Goal: Use online tool/utility: Utilize a website feature to perform a specific function

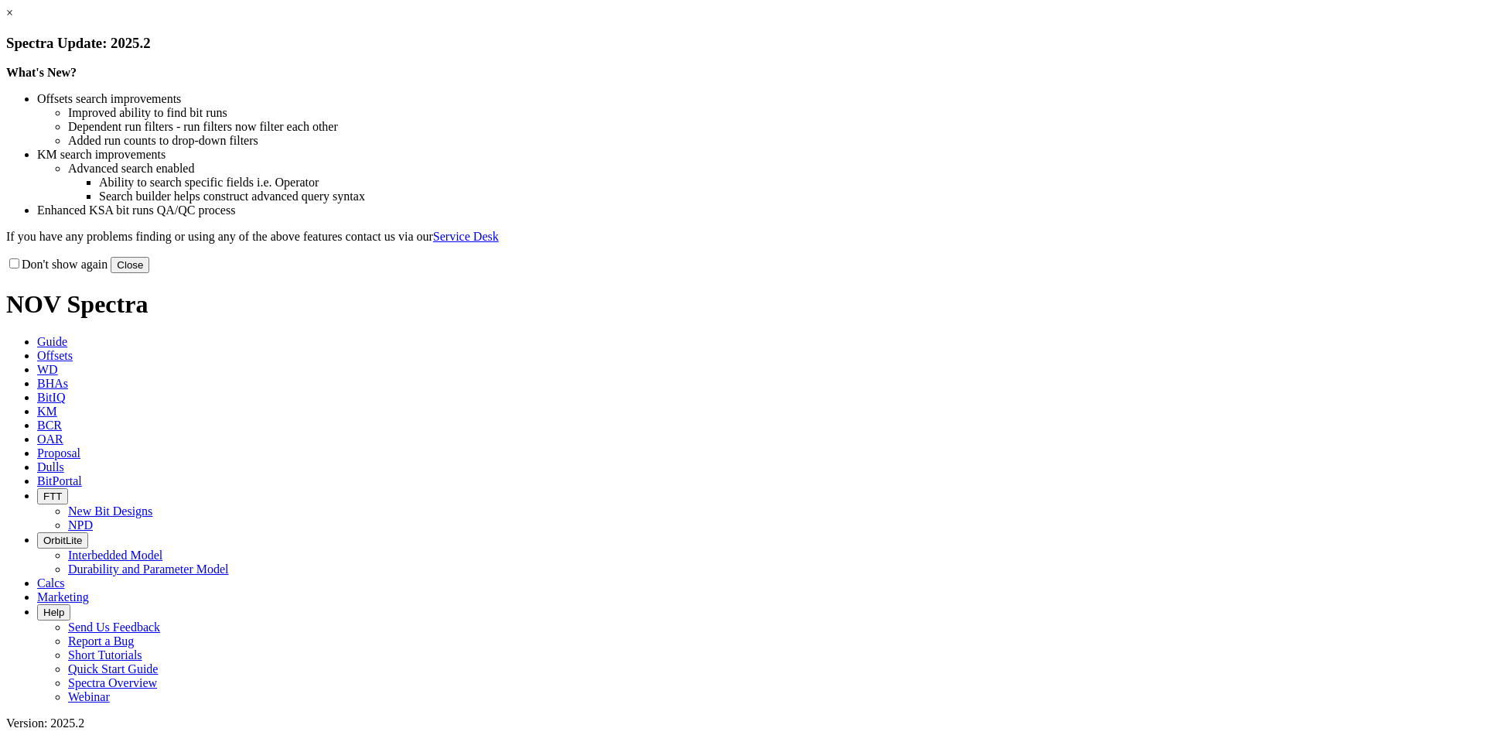
click at [149, 273] on button "Close" at bounding box center [130, 265] width 39 height 16
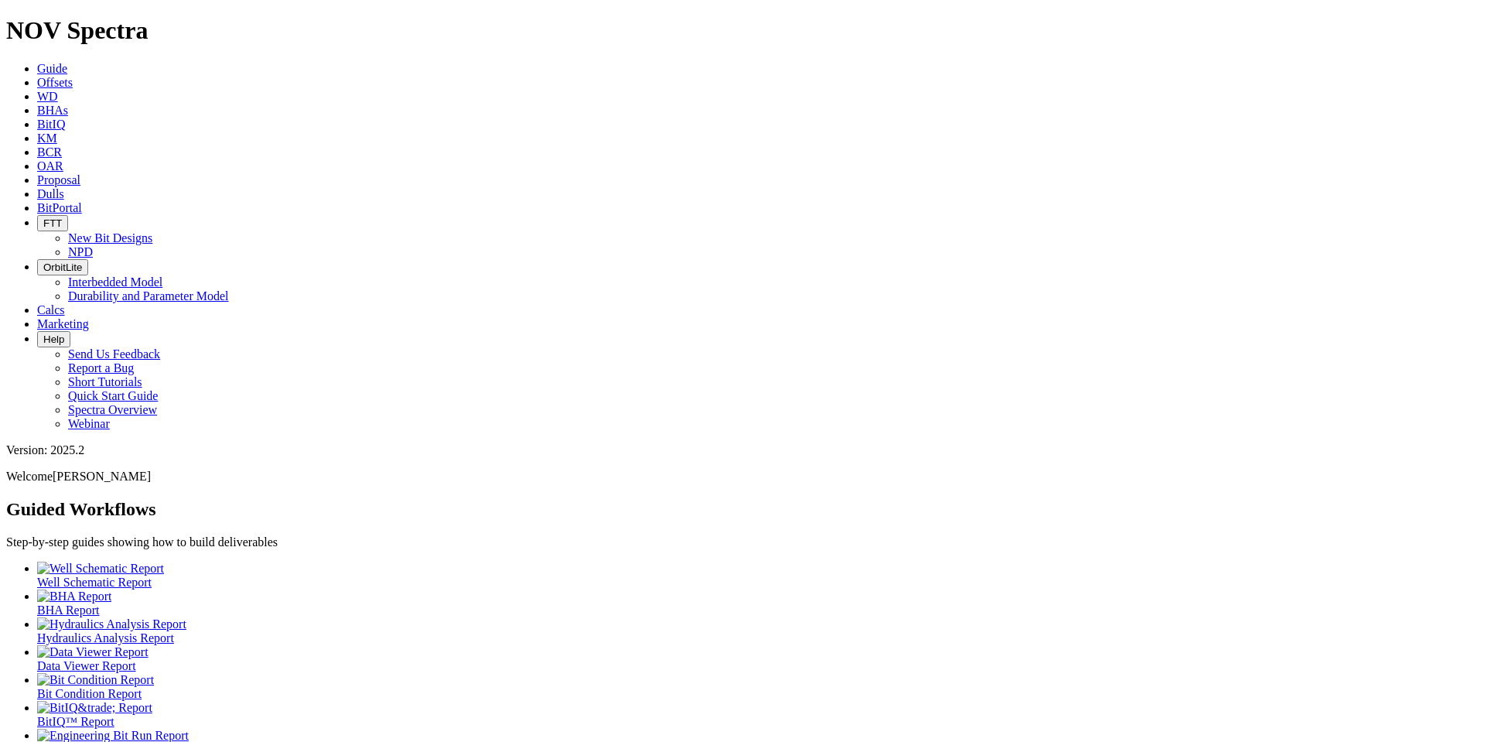
click at [37, 76] on icon at bounding box center [37, 82] width 0 height 13
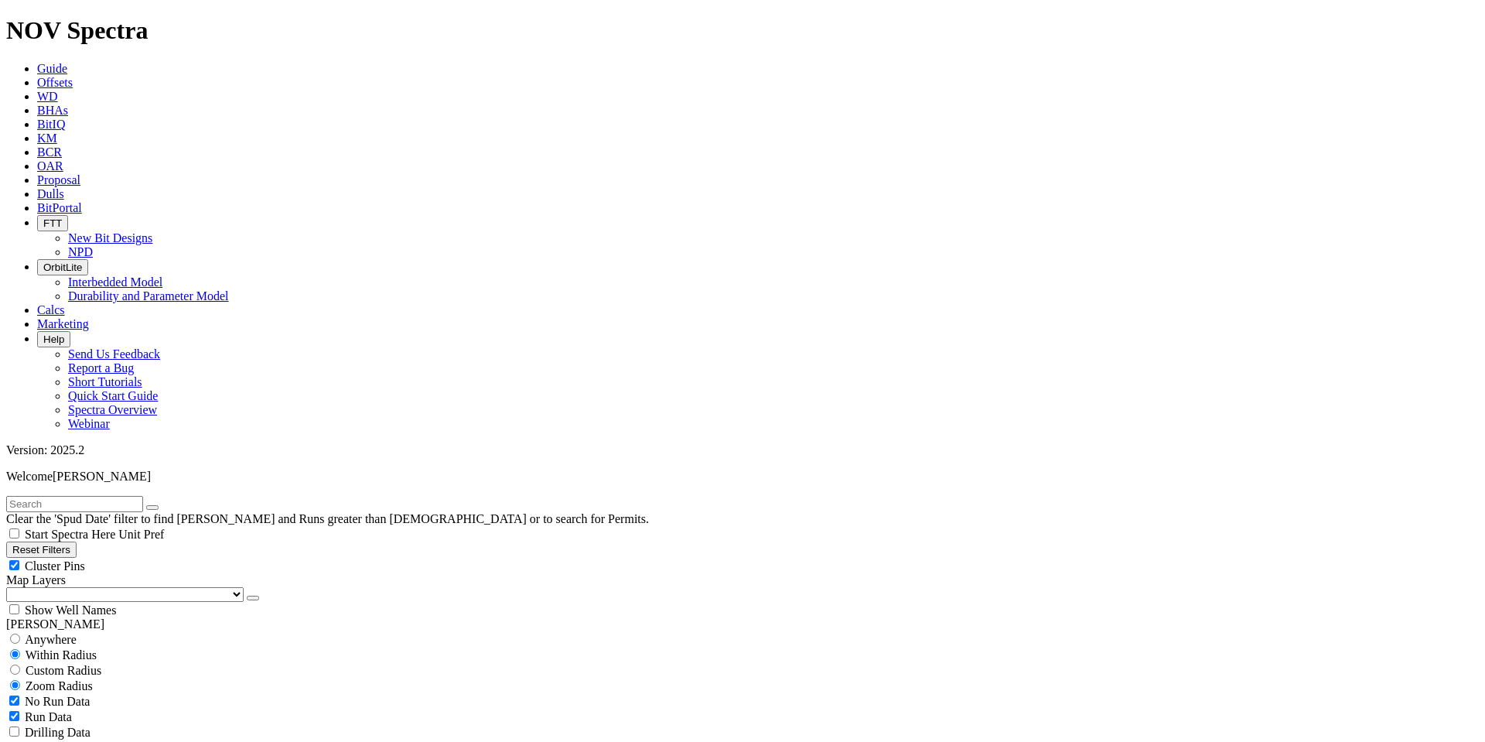
click at [127, 496] on input "text" at bounding box center [74, 504] width 137 height 16
type input "el patron"
click at [152, 507] on icon "button" at bounding box center [152, 507] width 0 height 0
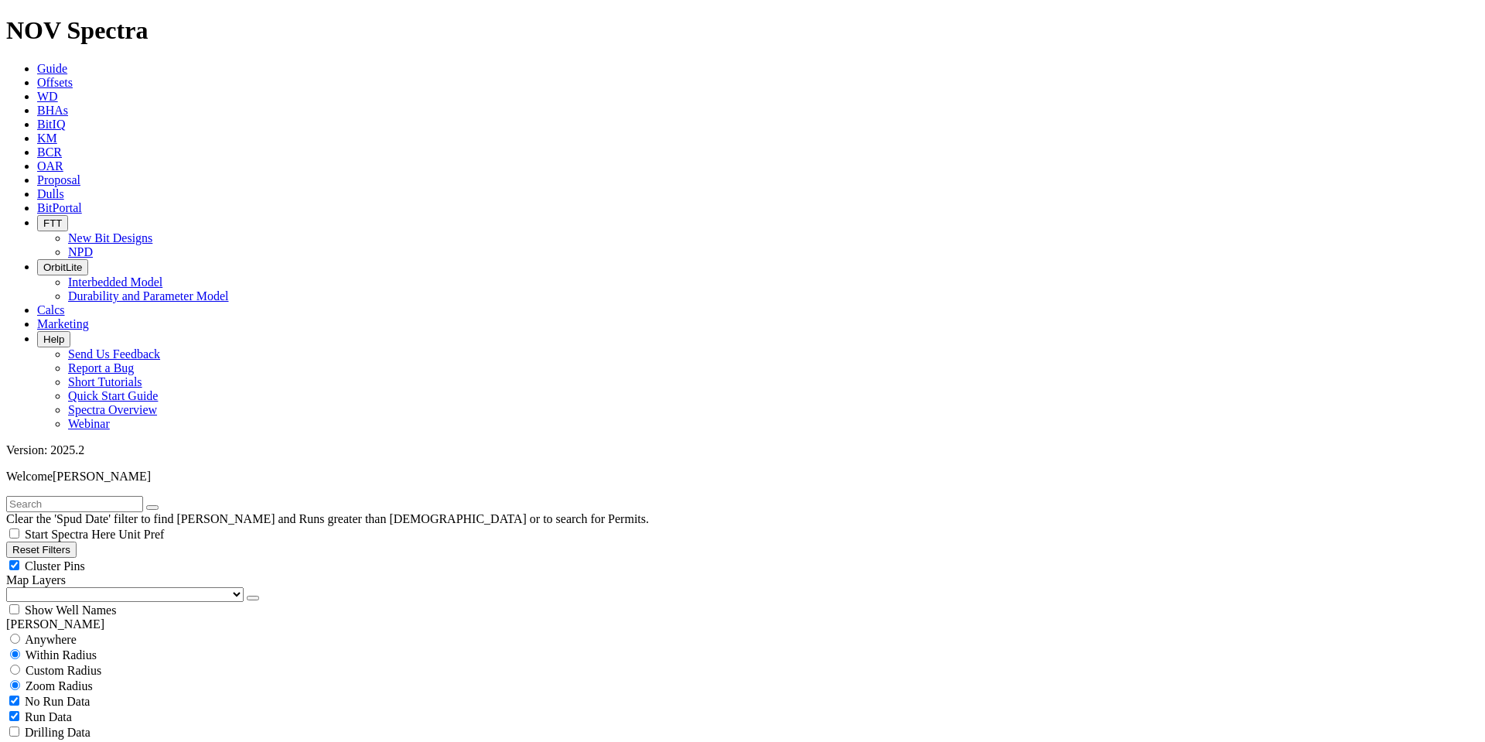
select select "13.5"
checkbox input "false"
select select "? number:13.5 ?"
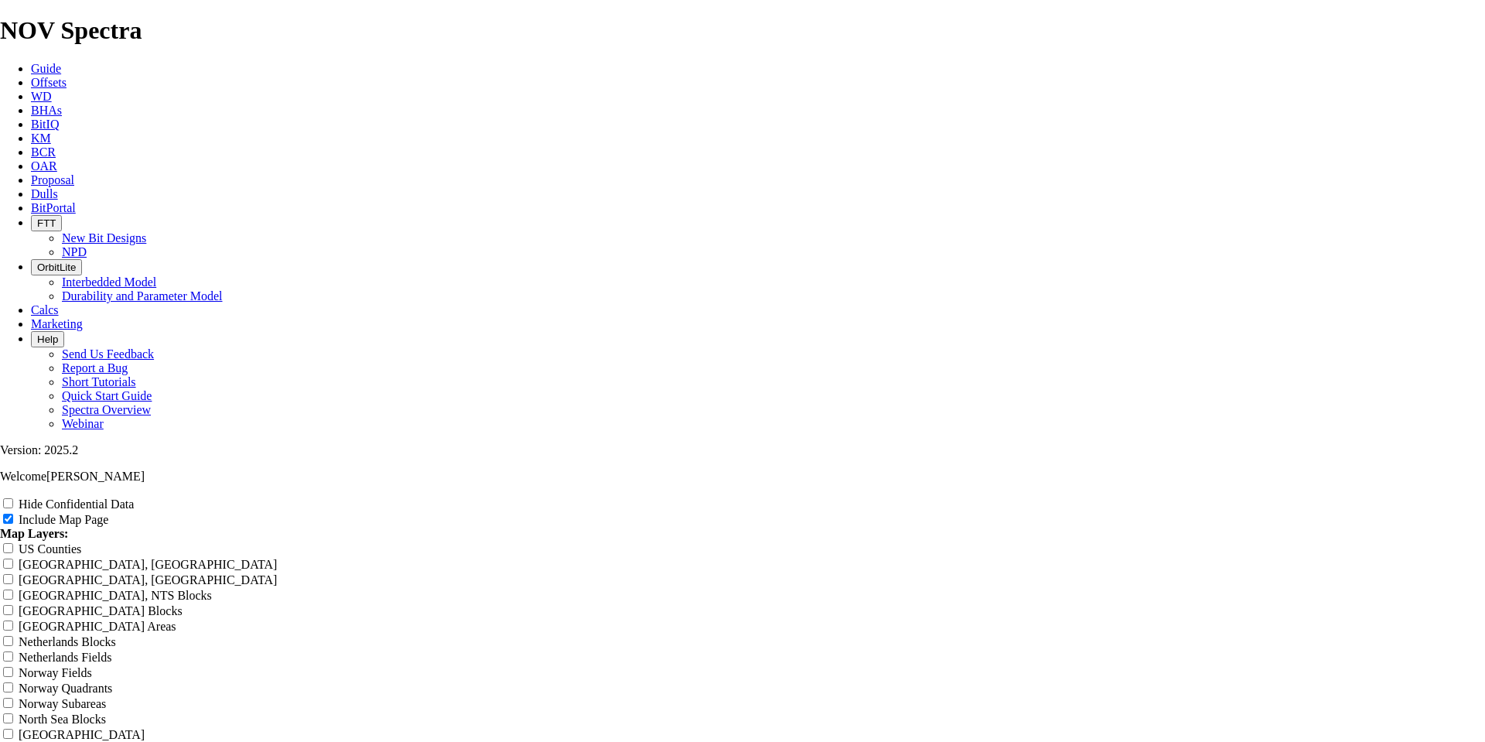
type input "Untitled Offset Analysis Repor"
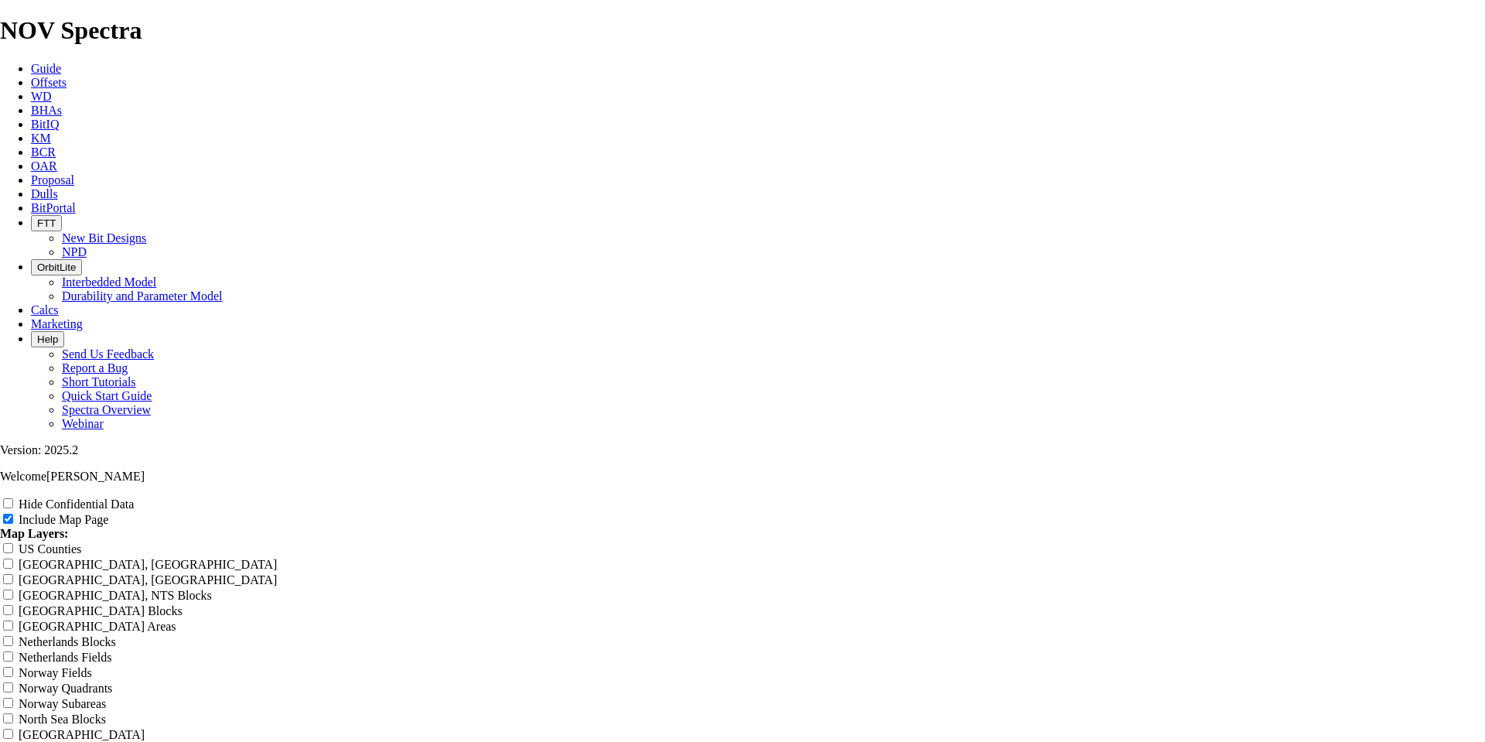
type input "Untitled Offset Analysis Repor"
type input "Untitled Offset Analysis Rep"
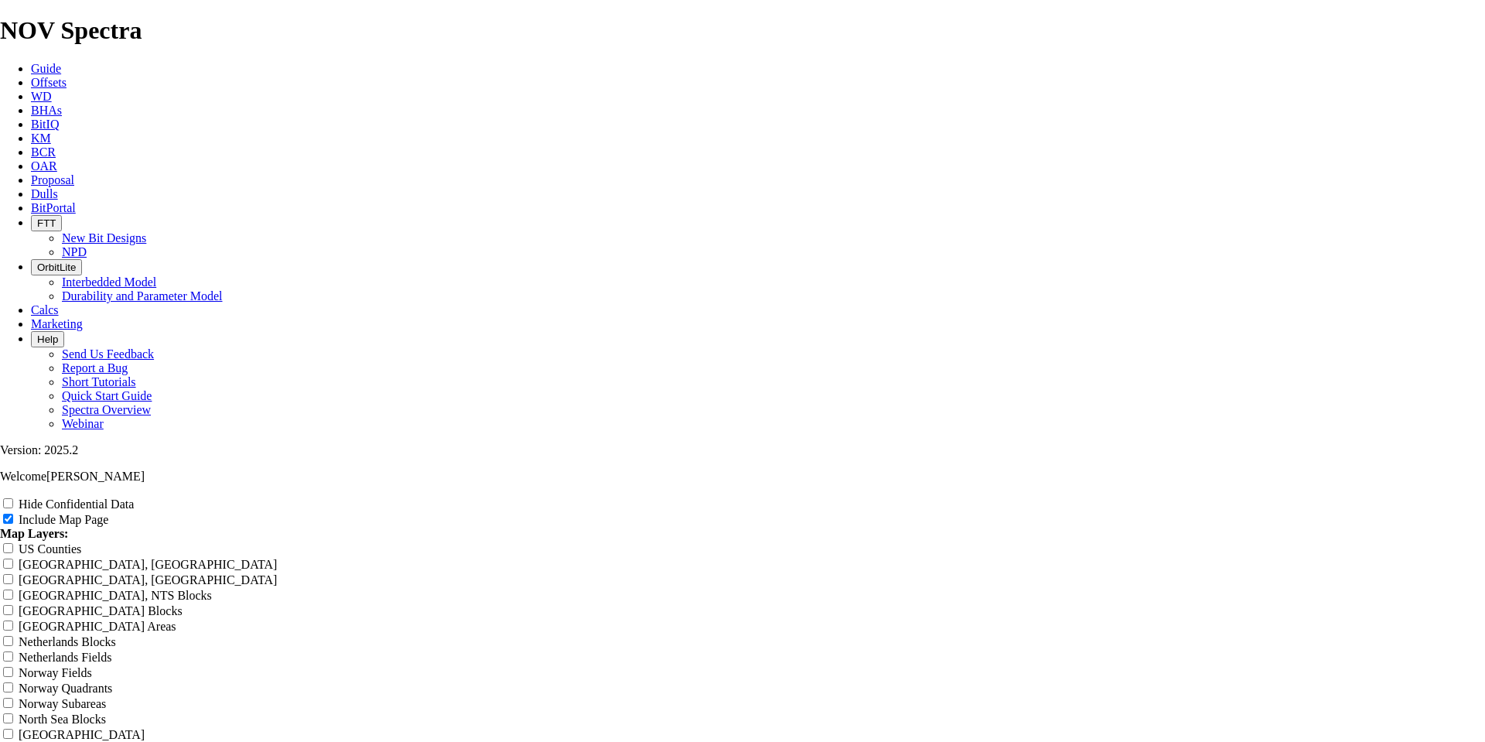
type input "Untitled Offset Analysis Rep"
type input "Untitled Offset Analysis Re"
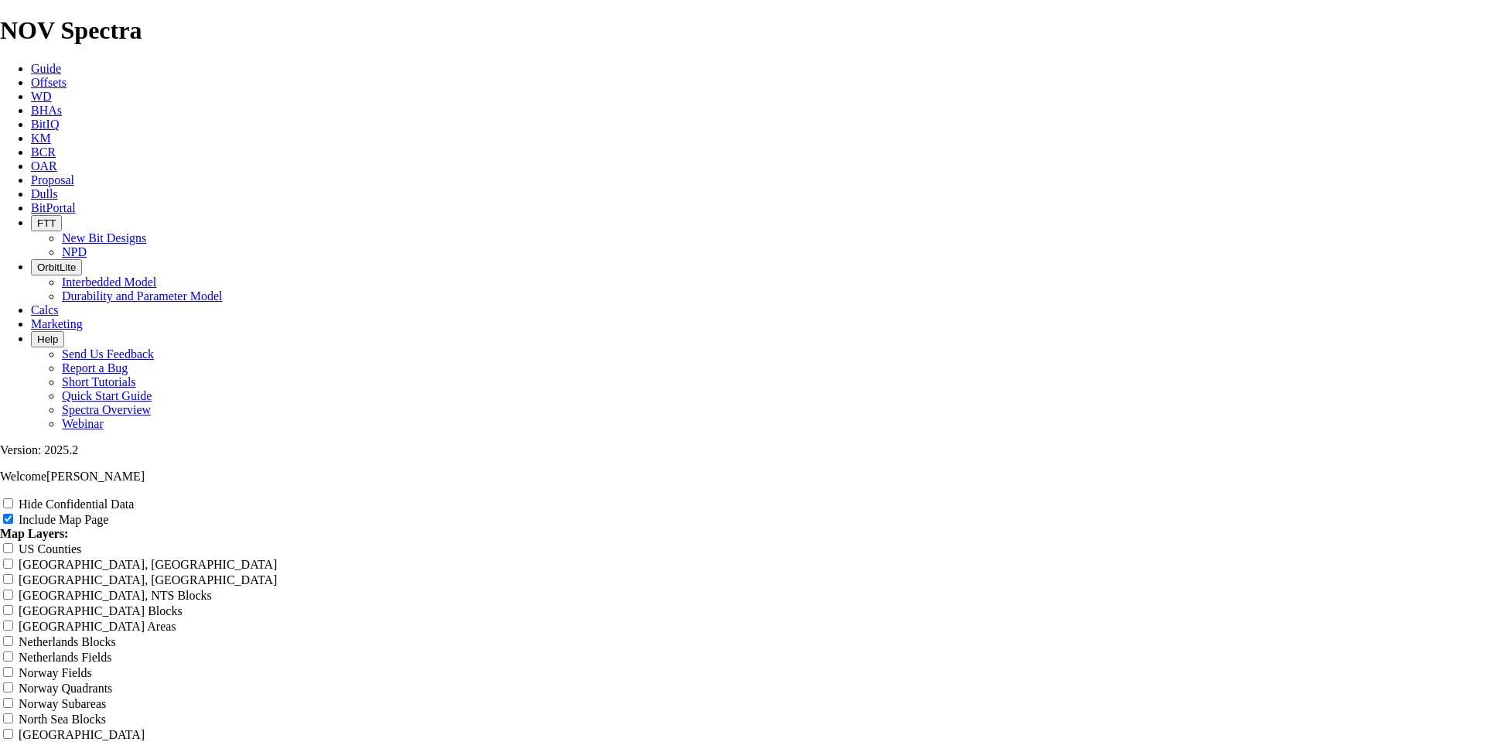
type input "Untitled Offset Analysis Re"
type input "Untitled Offset Analysis R"
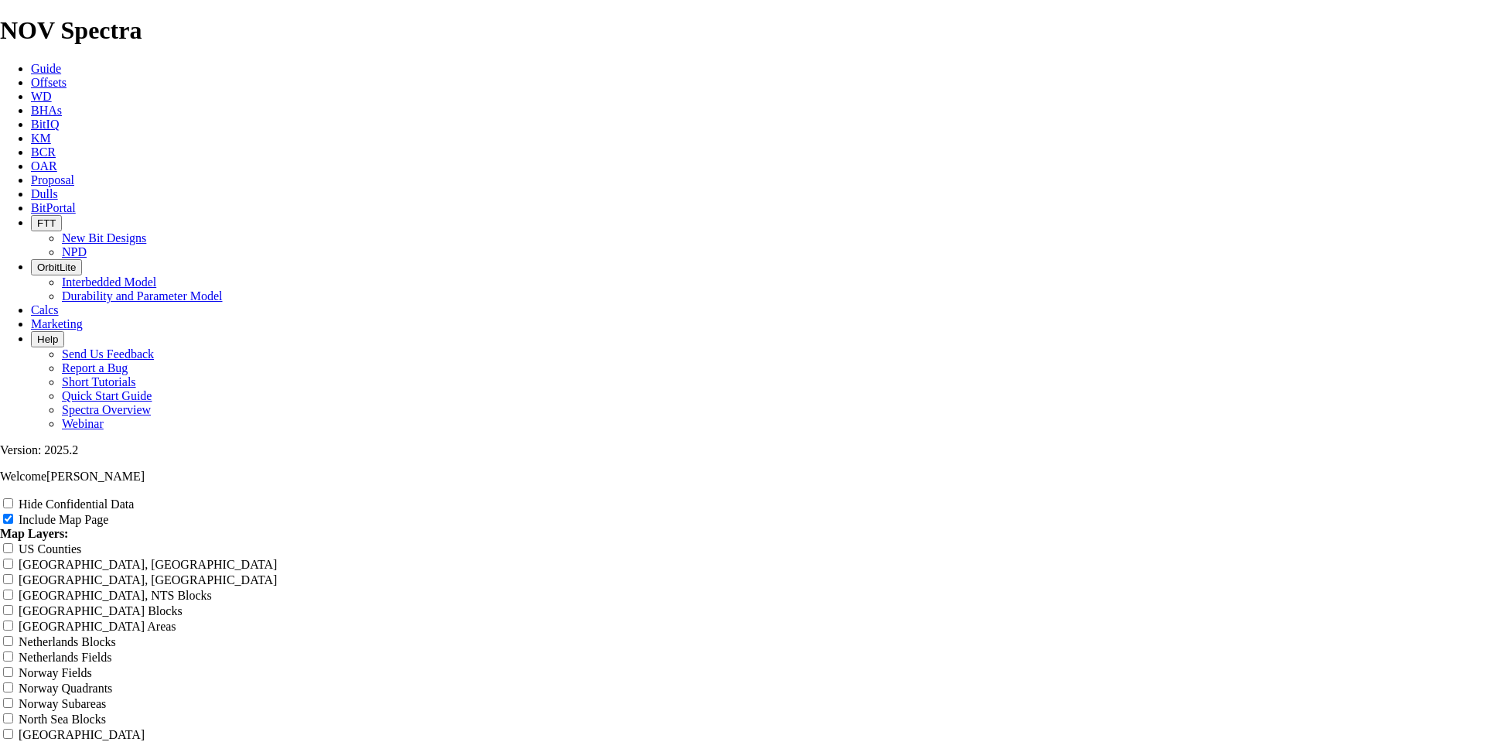
type input "Untitled Offset Analysis R"
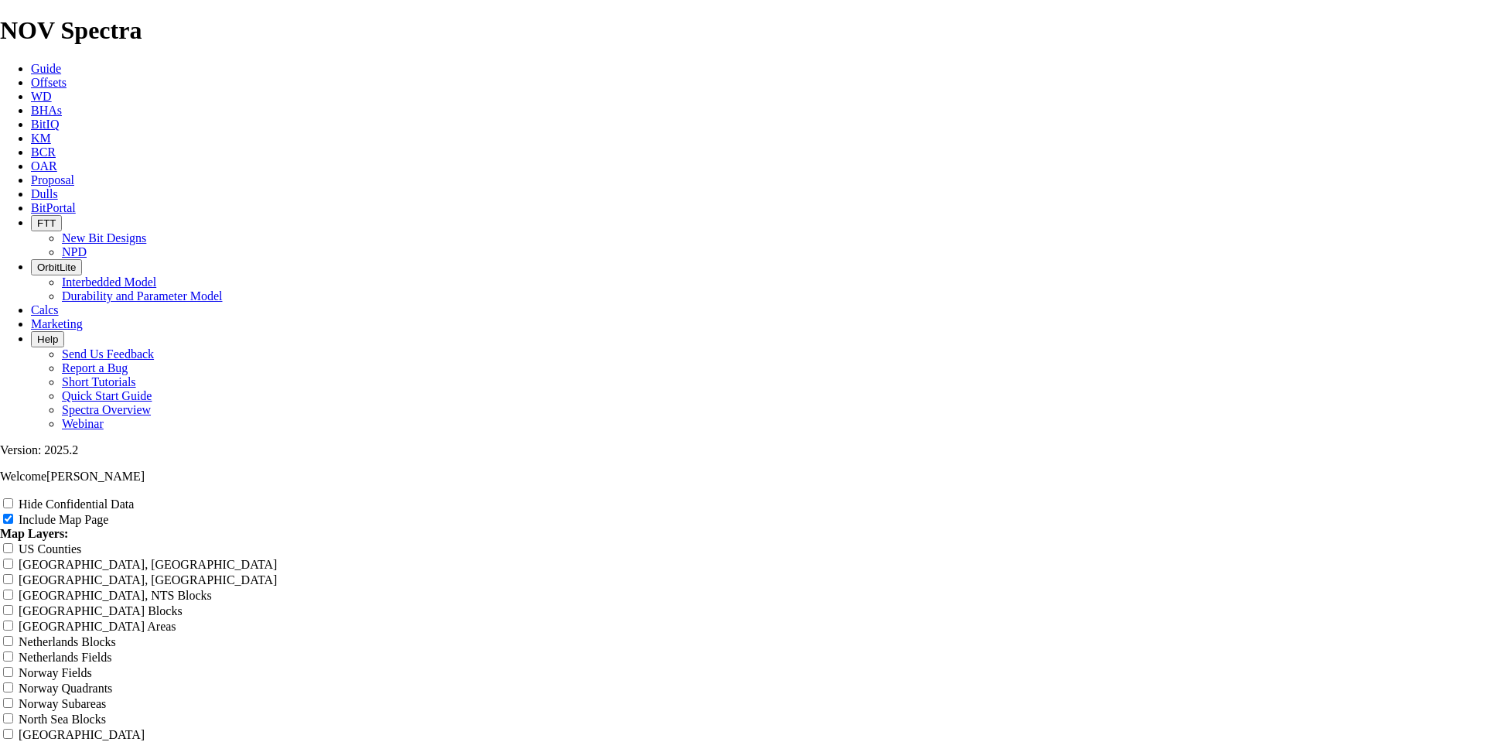
type input "Untitled Offset Analysis"
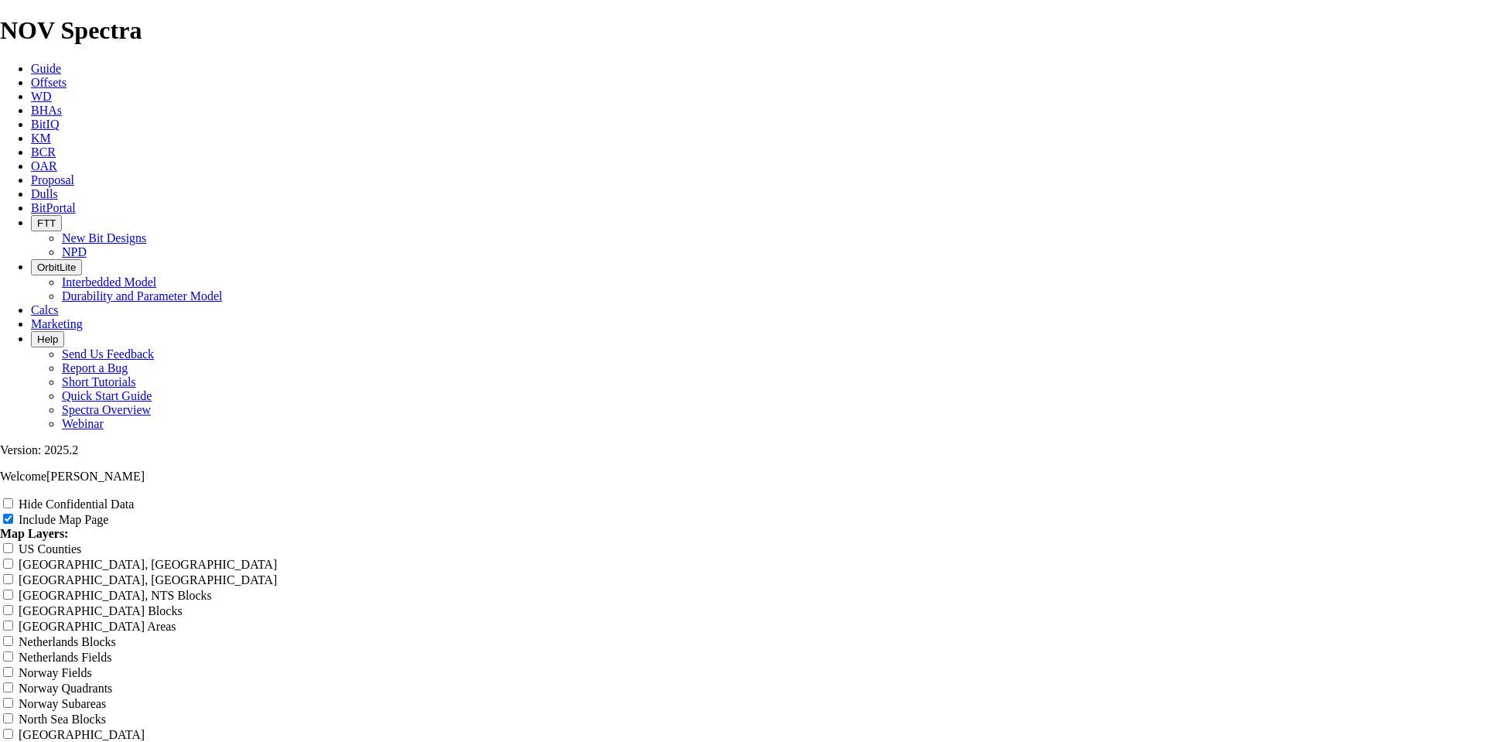
type input "Untitled Offset Analysis"
type input "Untitled Offset Analysi"
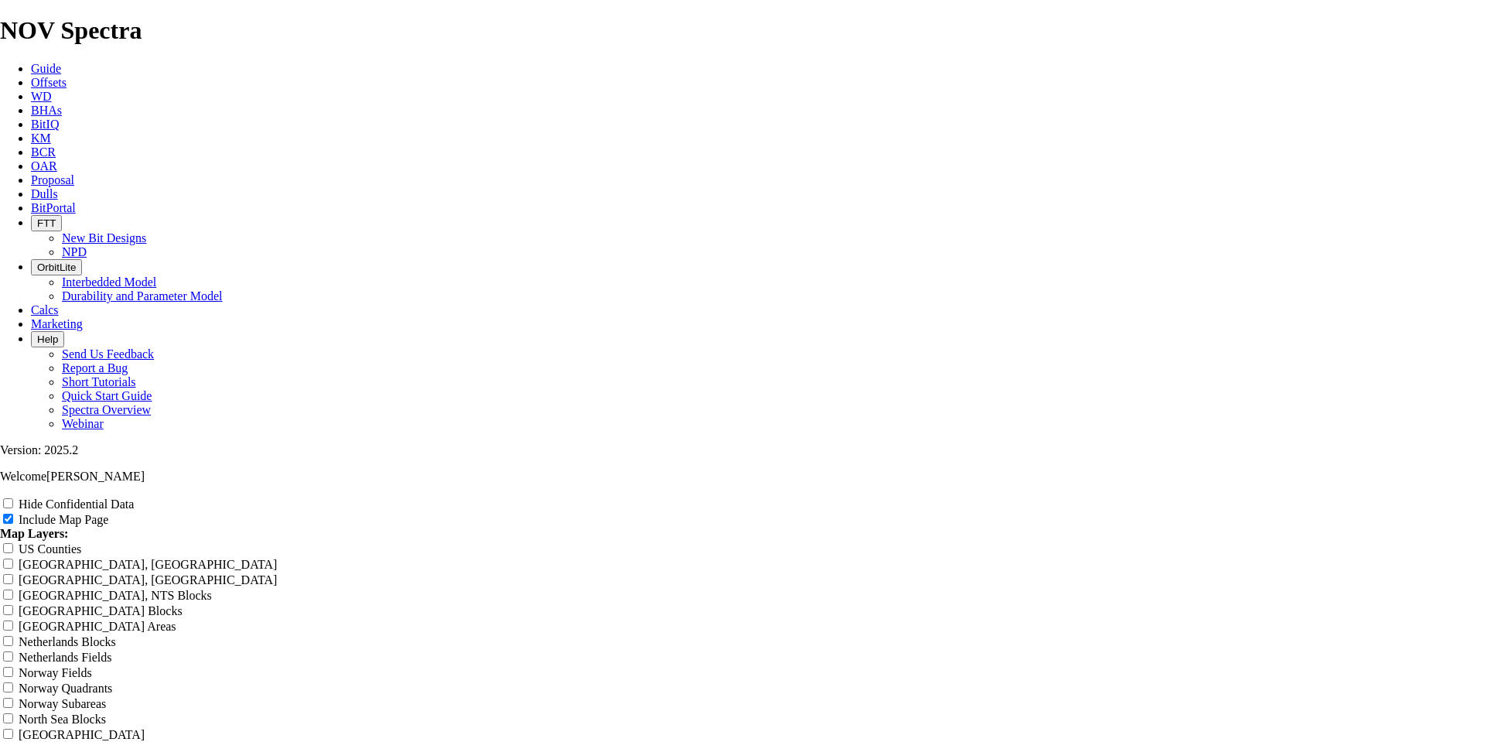
type input "Untitled Offset Analysi"
type input "Untitled Offset Analys"
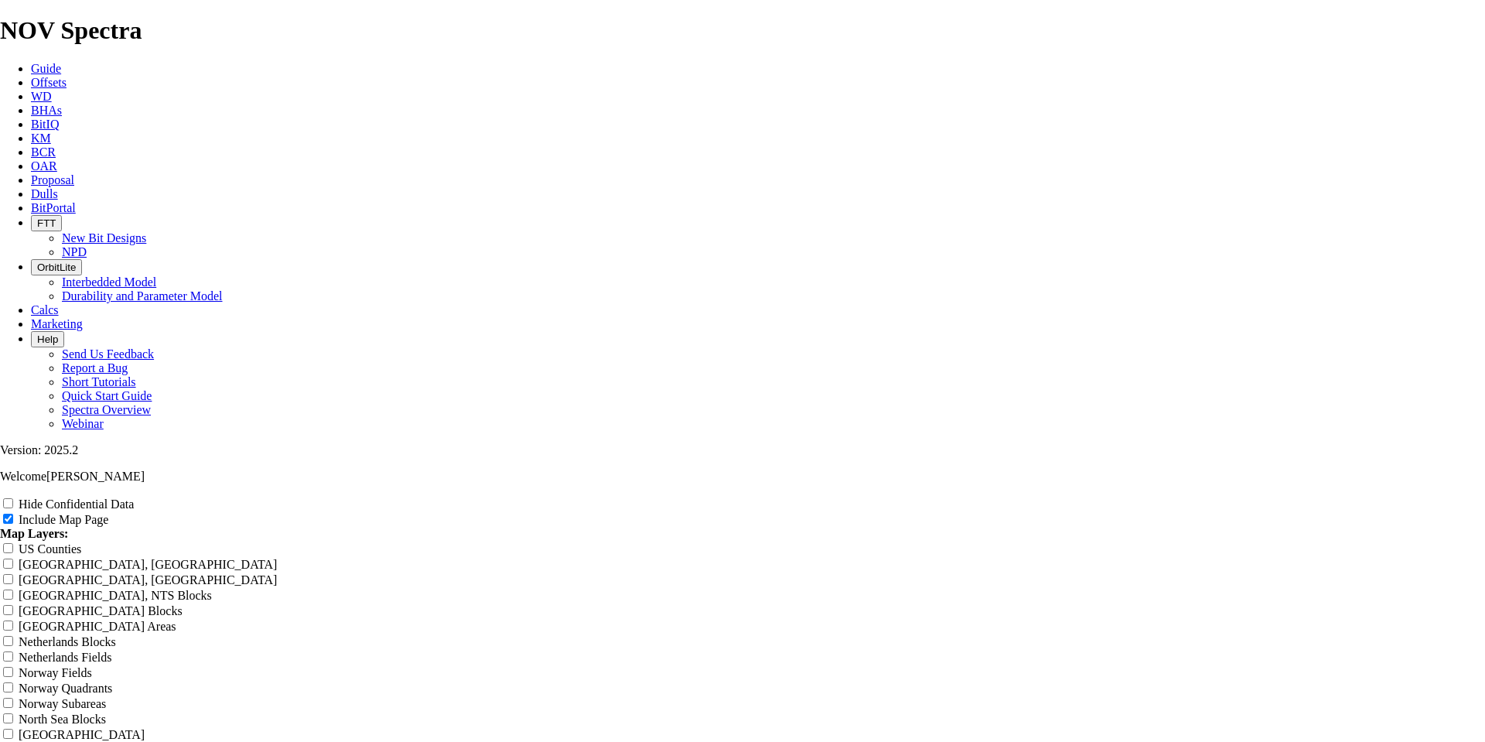
type input "Untitled Offset Analys"
type input "Untitled Offset Analy"
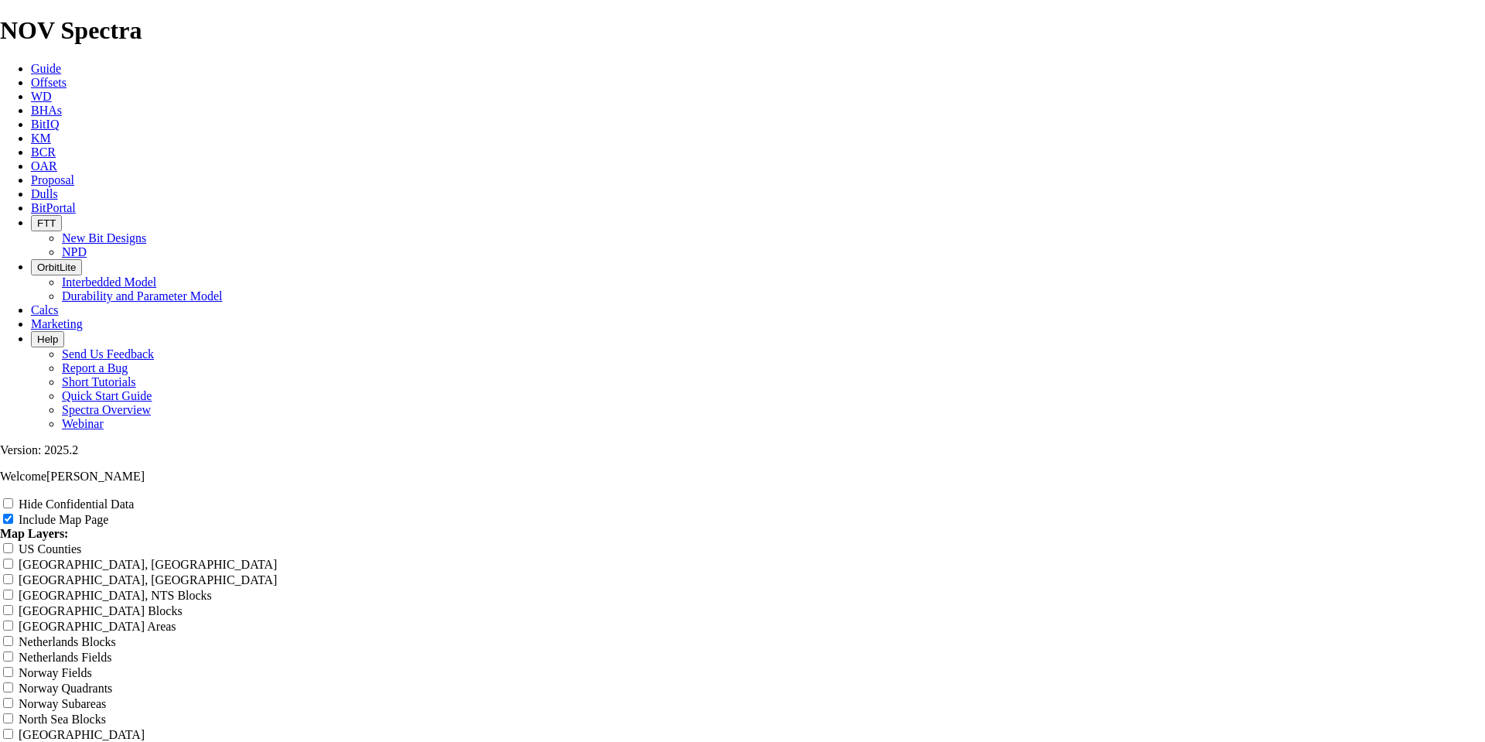
type input "Untitled Offset Analy"
type input "Untitled Offset Anal"
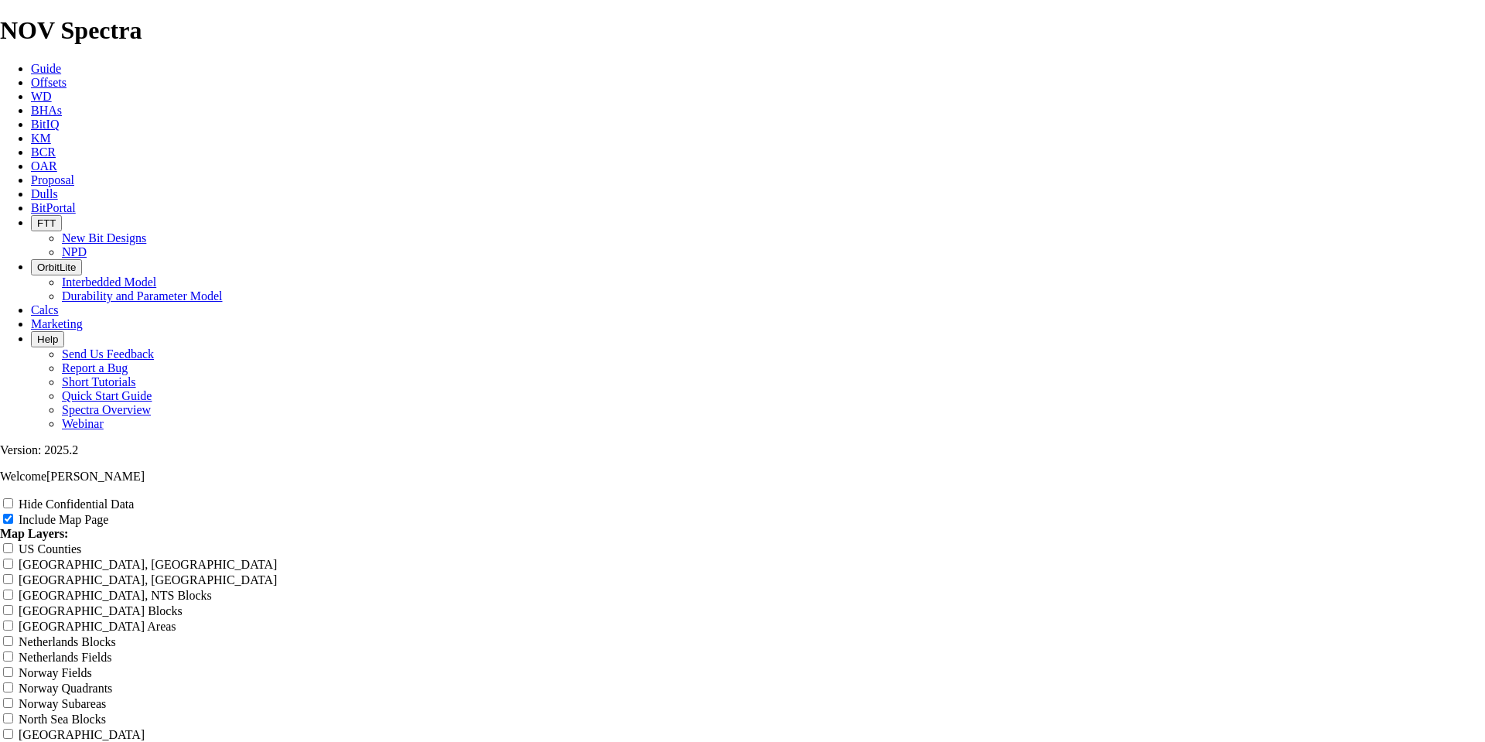
type input "Untitled Offset Anal"
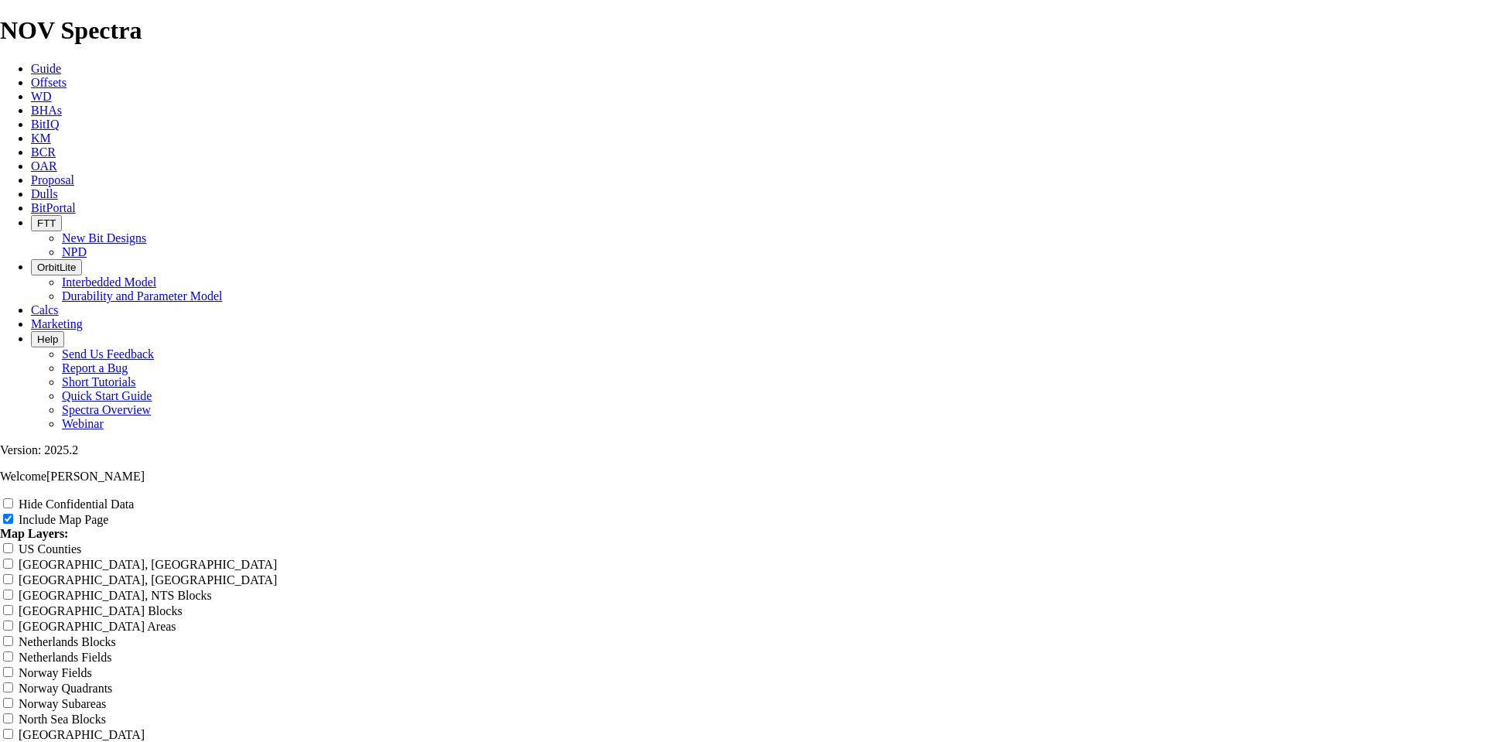
type input "Untitled Offset [PERSON_NAME]"
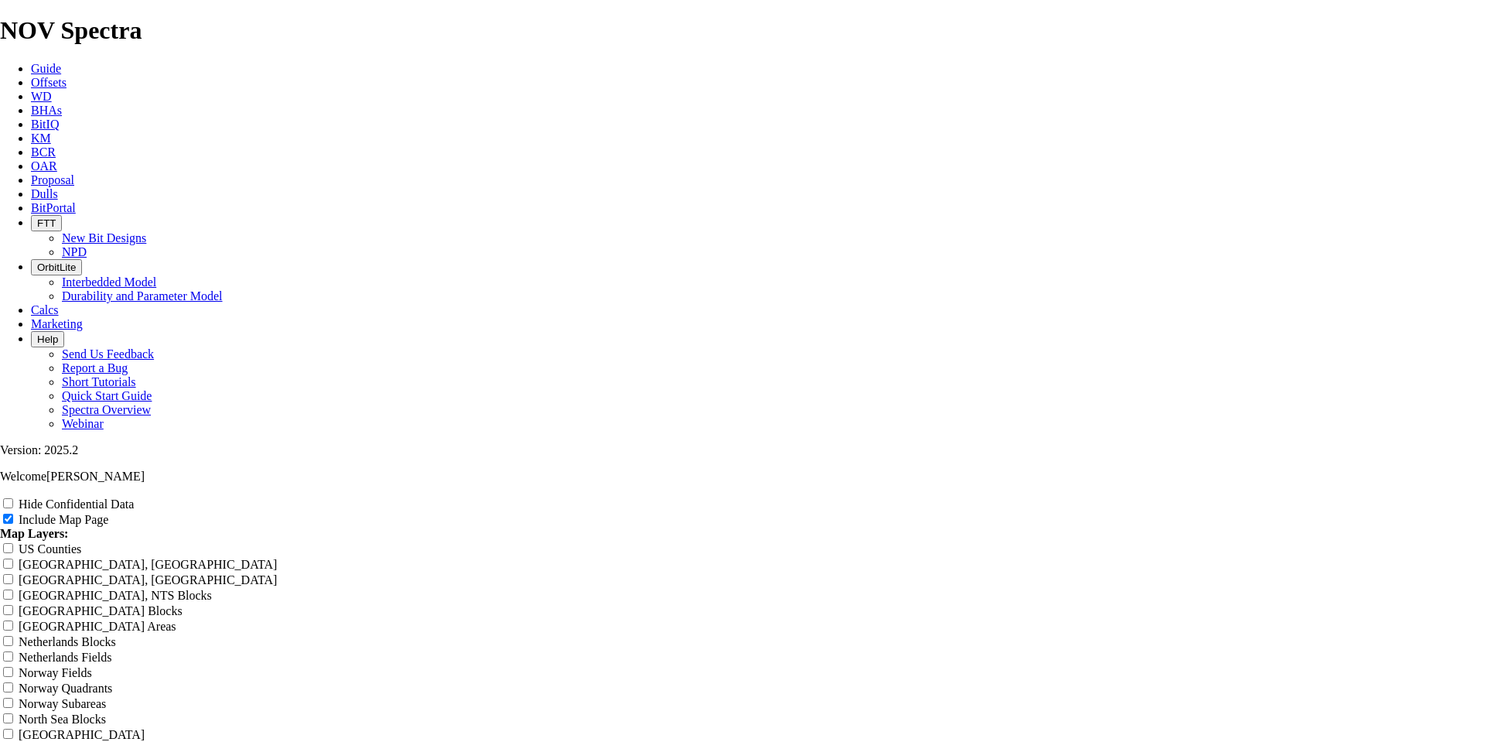
type input "Untitled Offset [PERSON_NAME]"
type input "Untitled Offset An"
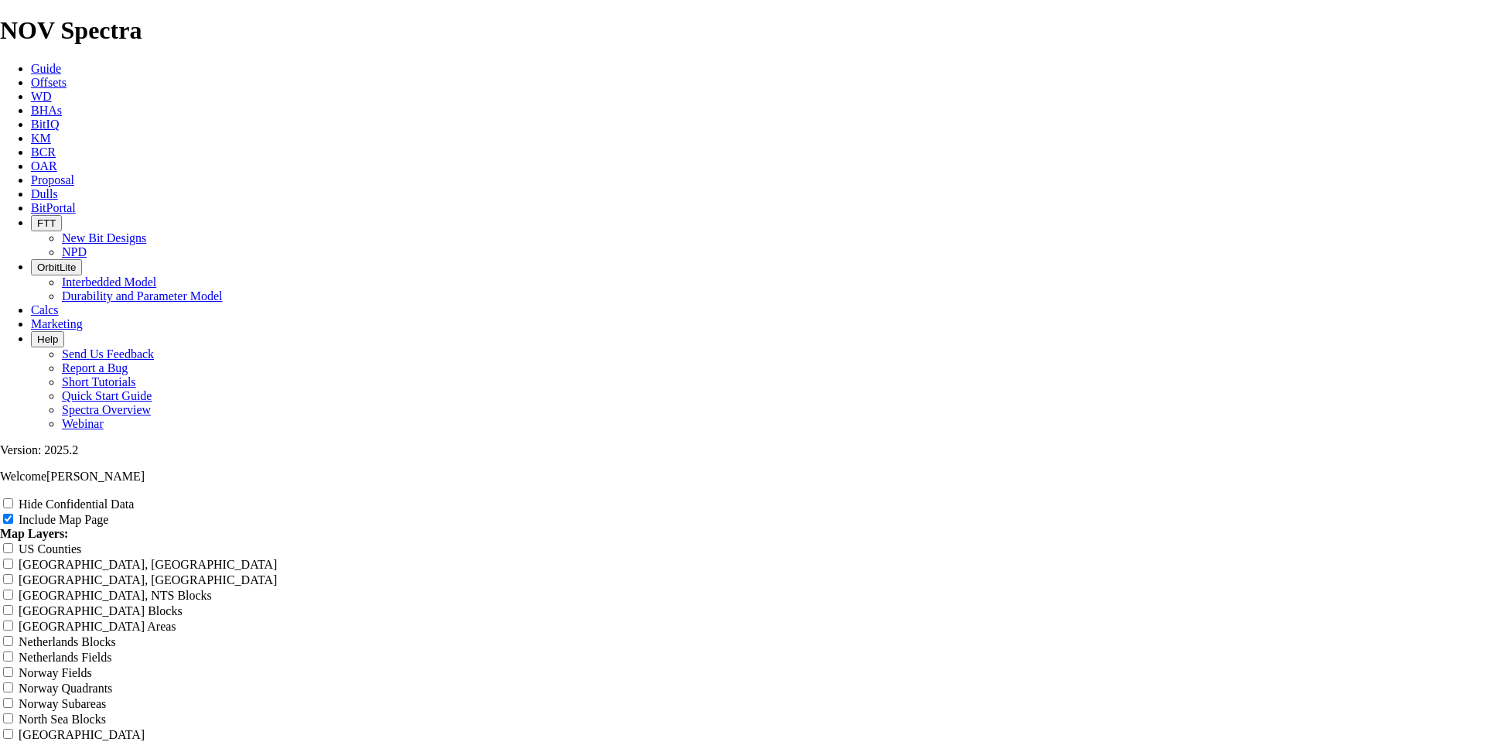
type input "Untitled Offset An"
type input "Untitled Offset A"
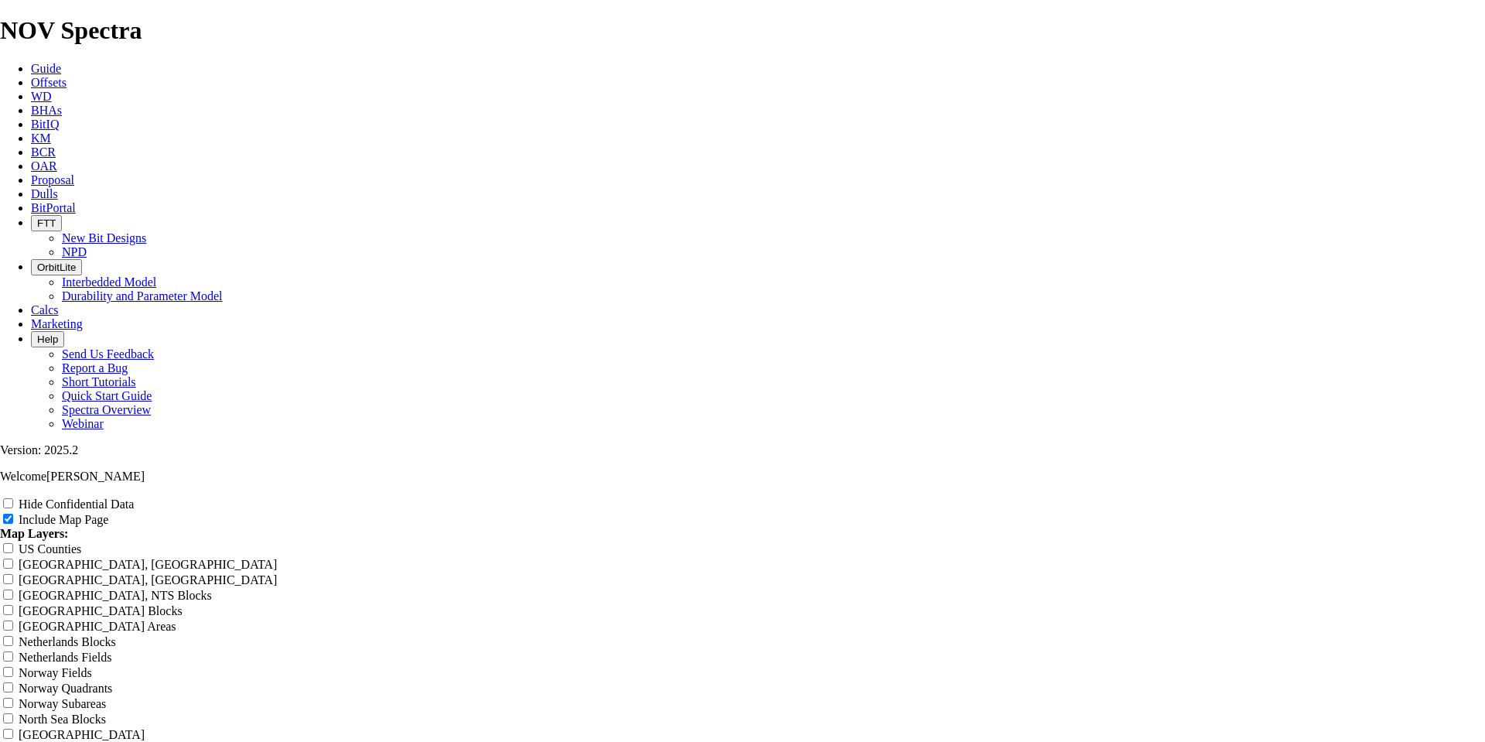
type input "Untitled Offset A"
type input "Untitled Offset"
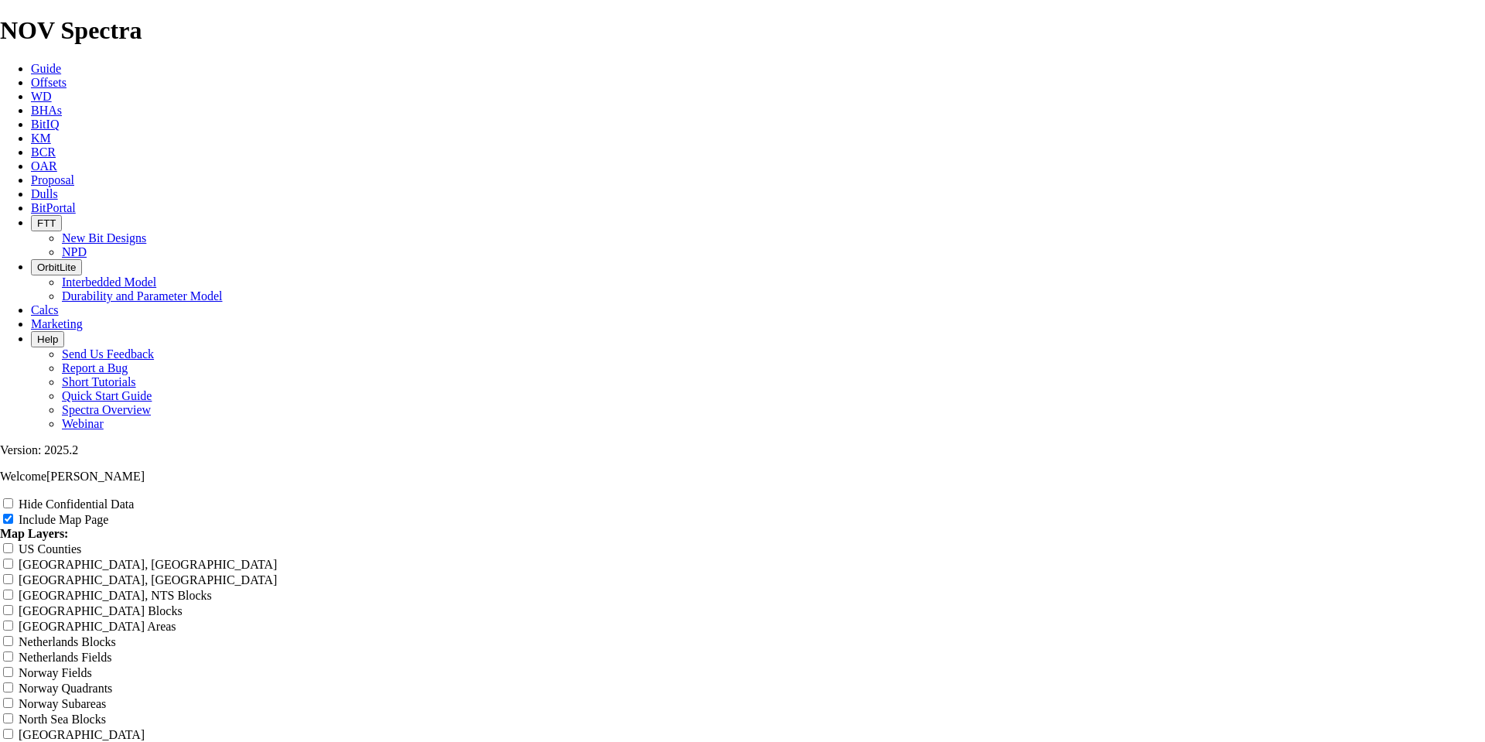
type input "Untitled Offset"
type input "Untitled Offse"
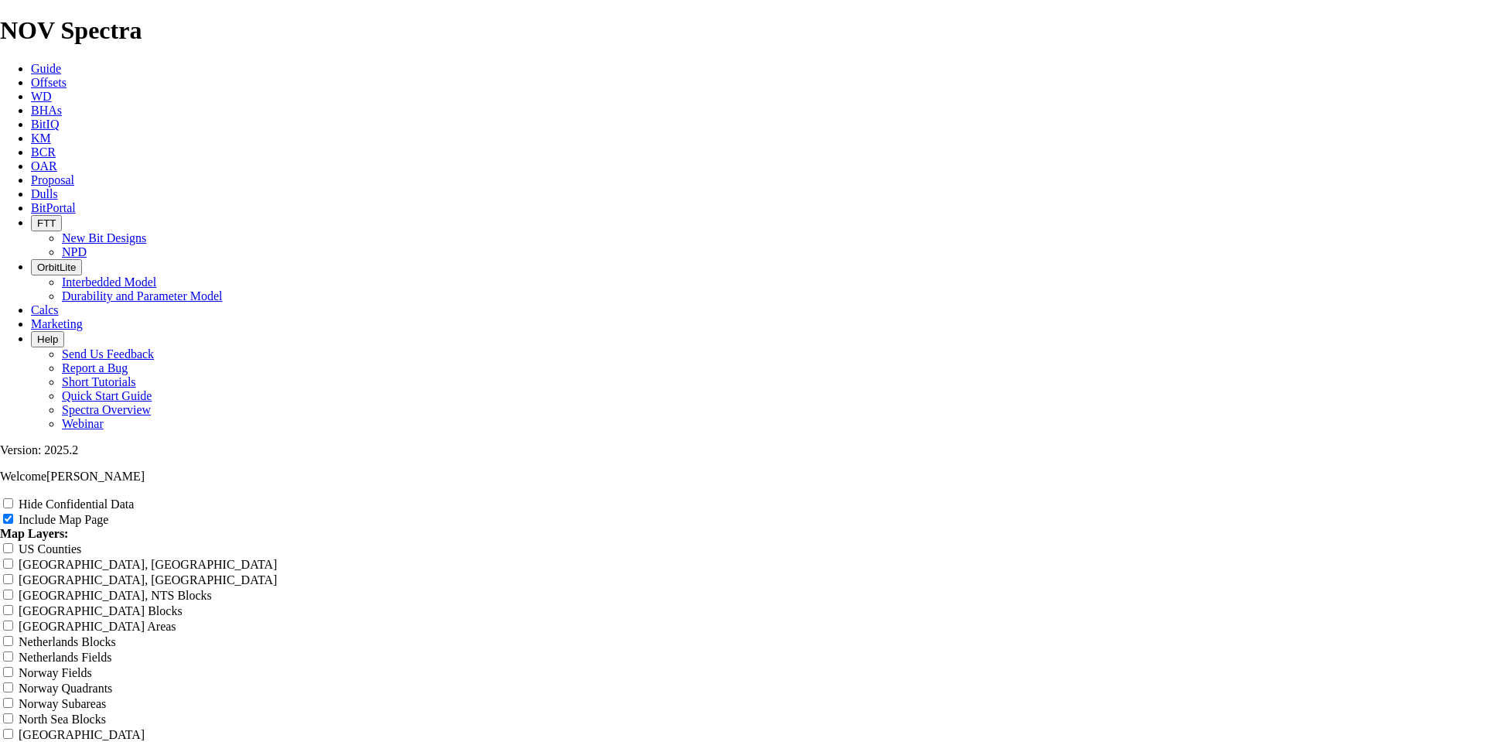
type input "Untitled Offse"
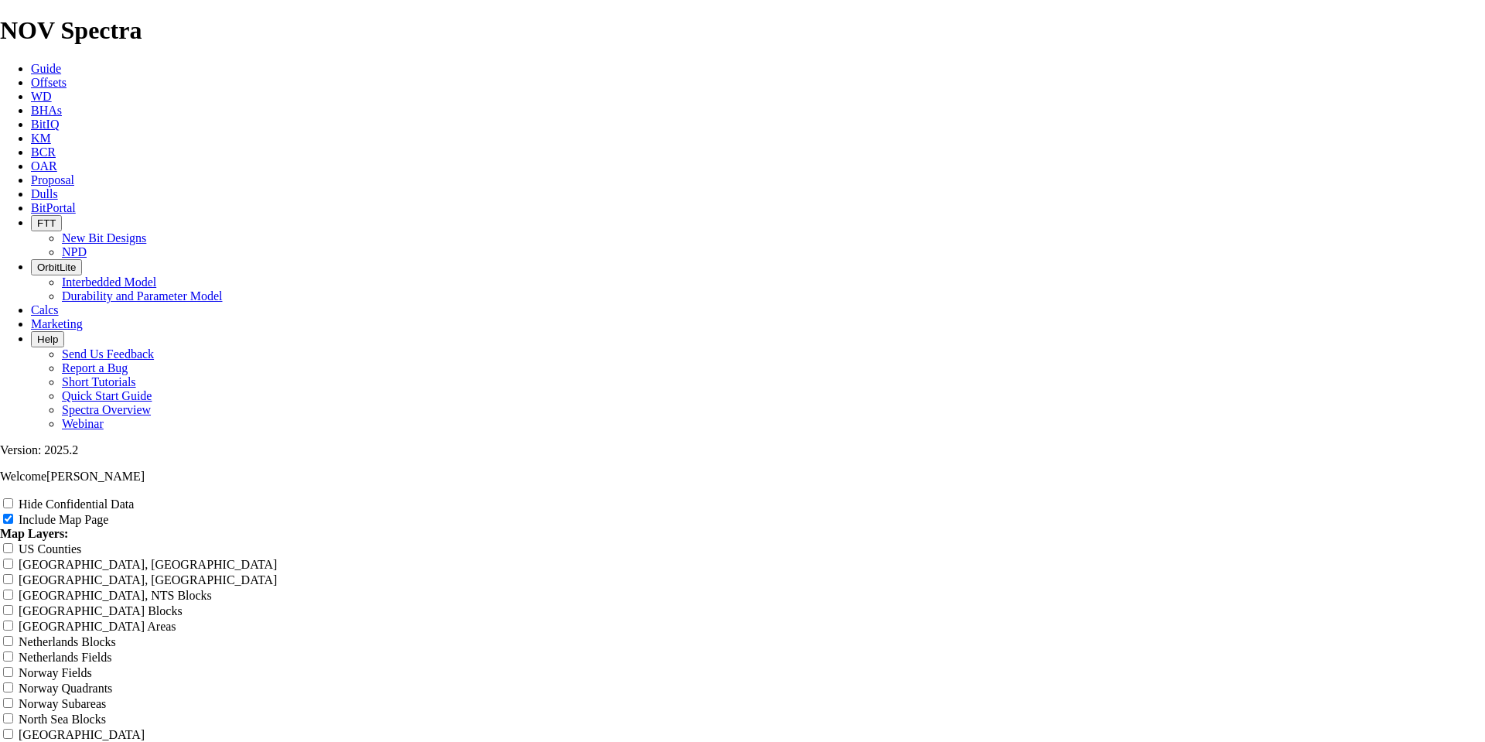
type input "Untitled Offs"
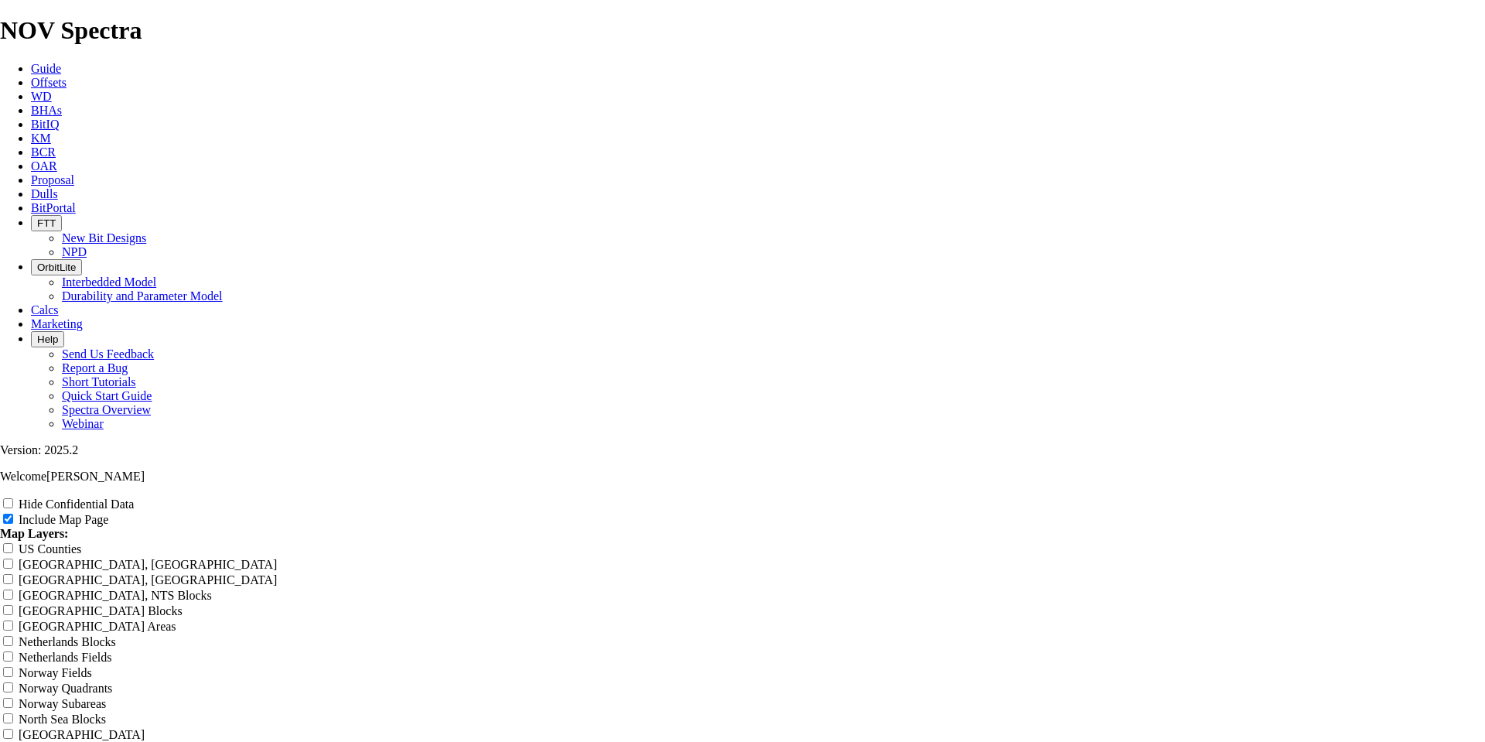
type input "Untitled Offs"
type input "Untitled Off"
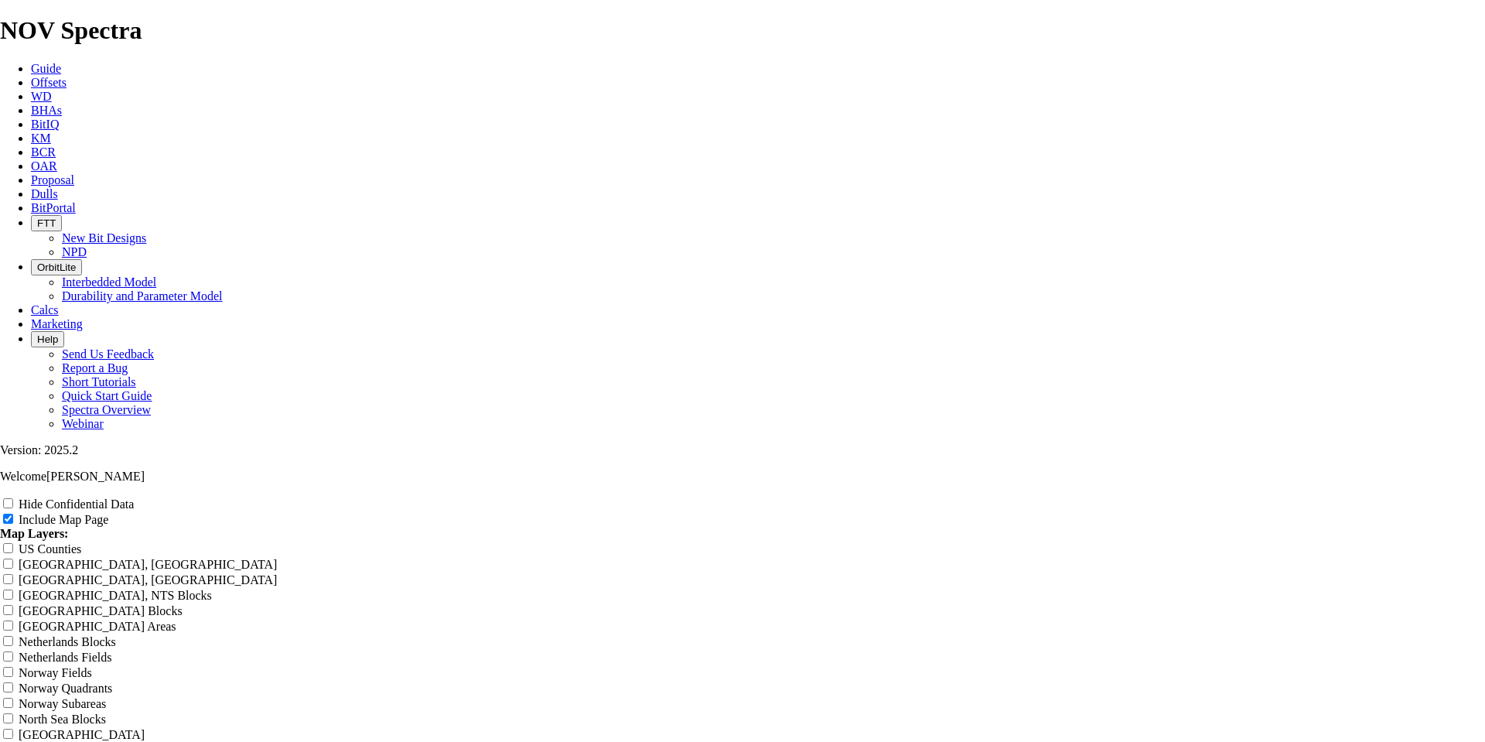
type input "Untitled Off"
type input "Untitled Of"
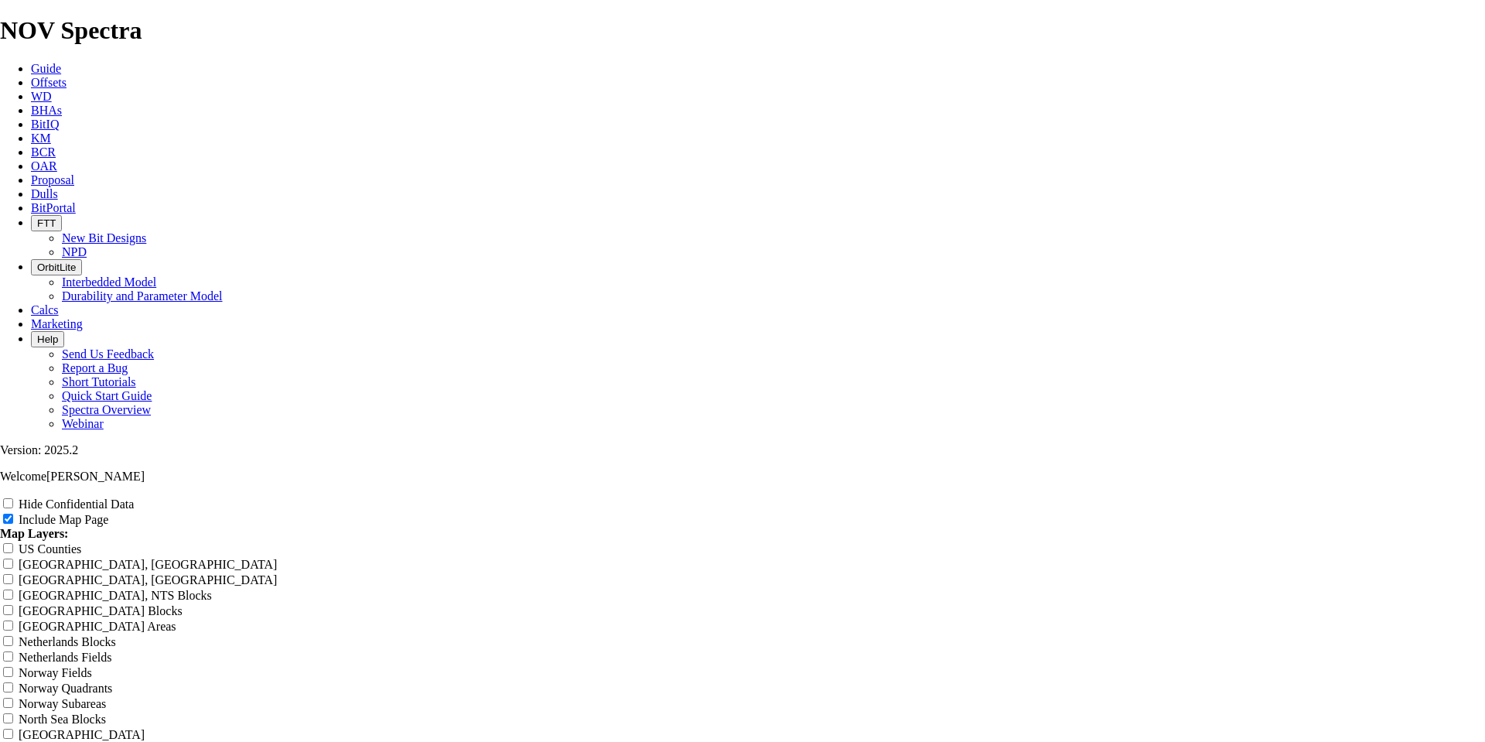
type input "Untitled Of"
type input "Untitled O"
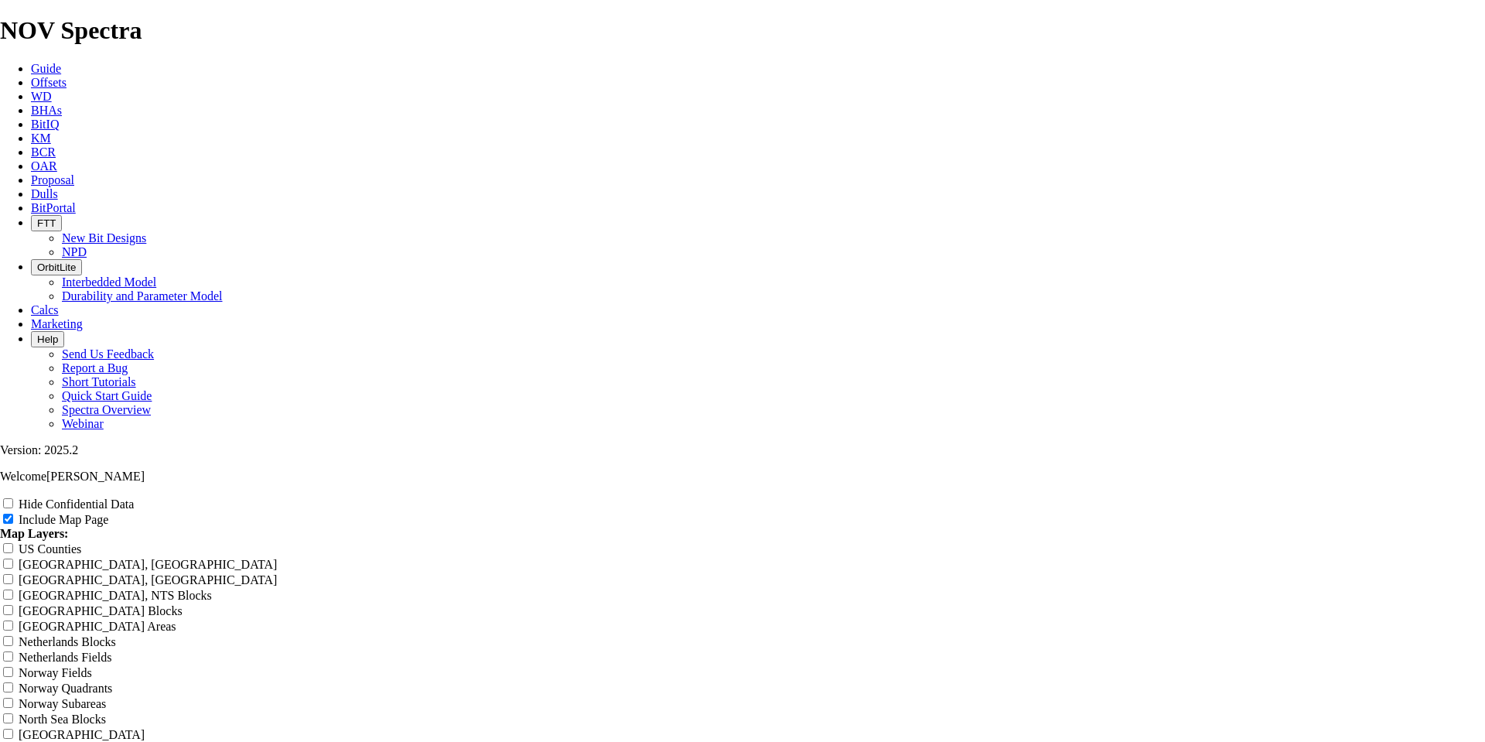
type input "Untitled O"
type input "Untitled"
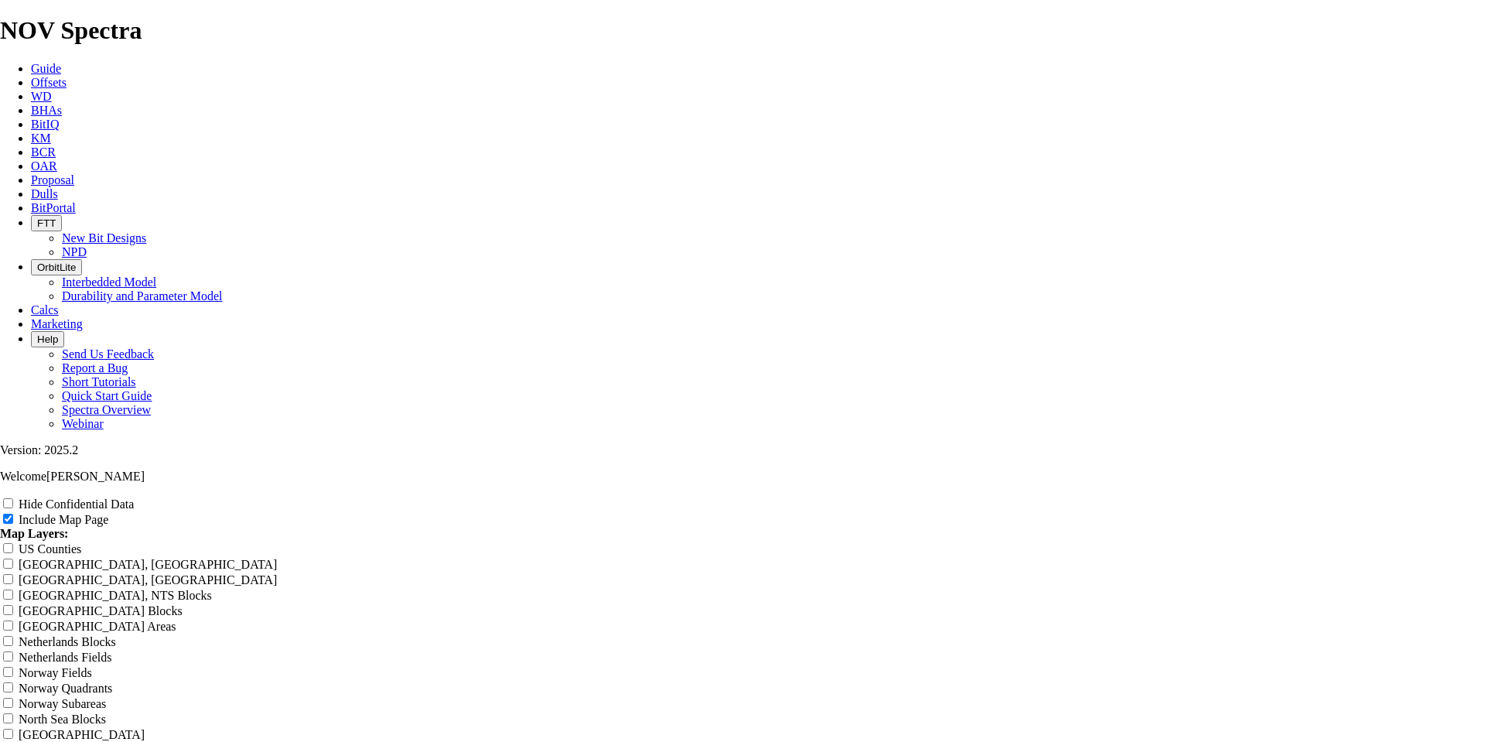
type input "Untitled"
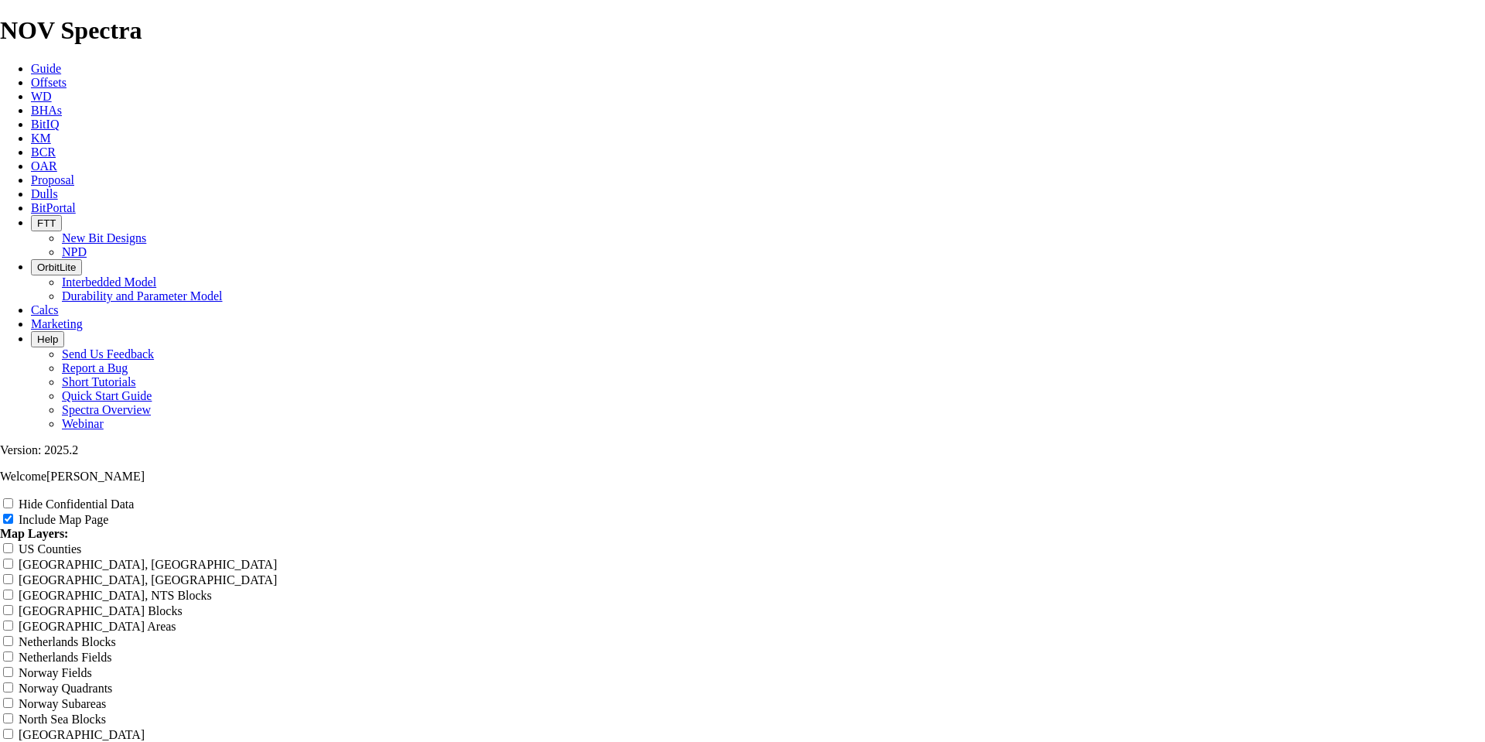
type input "Untitle"
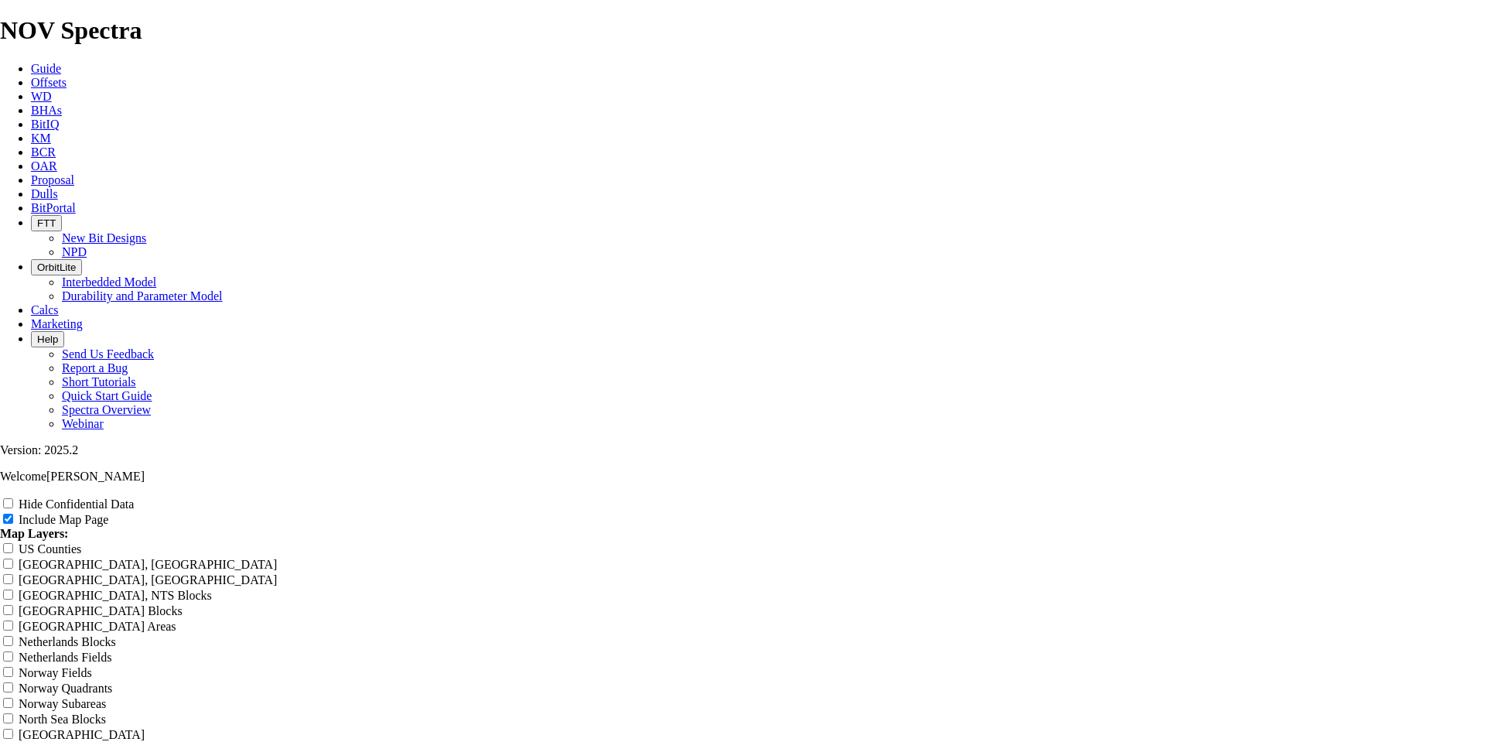
type input "Untitle"
type input "Untitl"
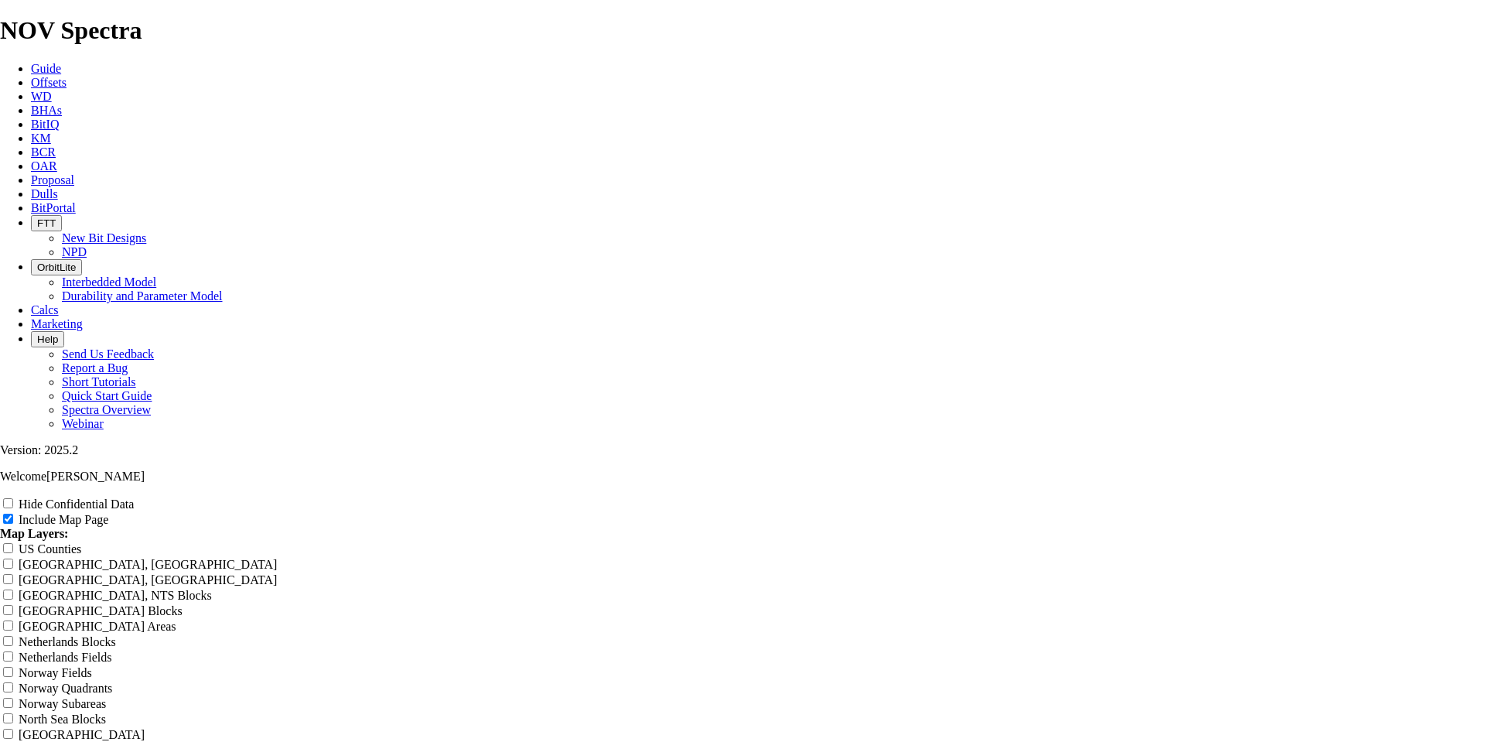
type input "Untitl"
type input "Untit"
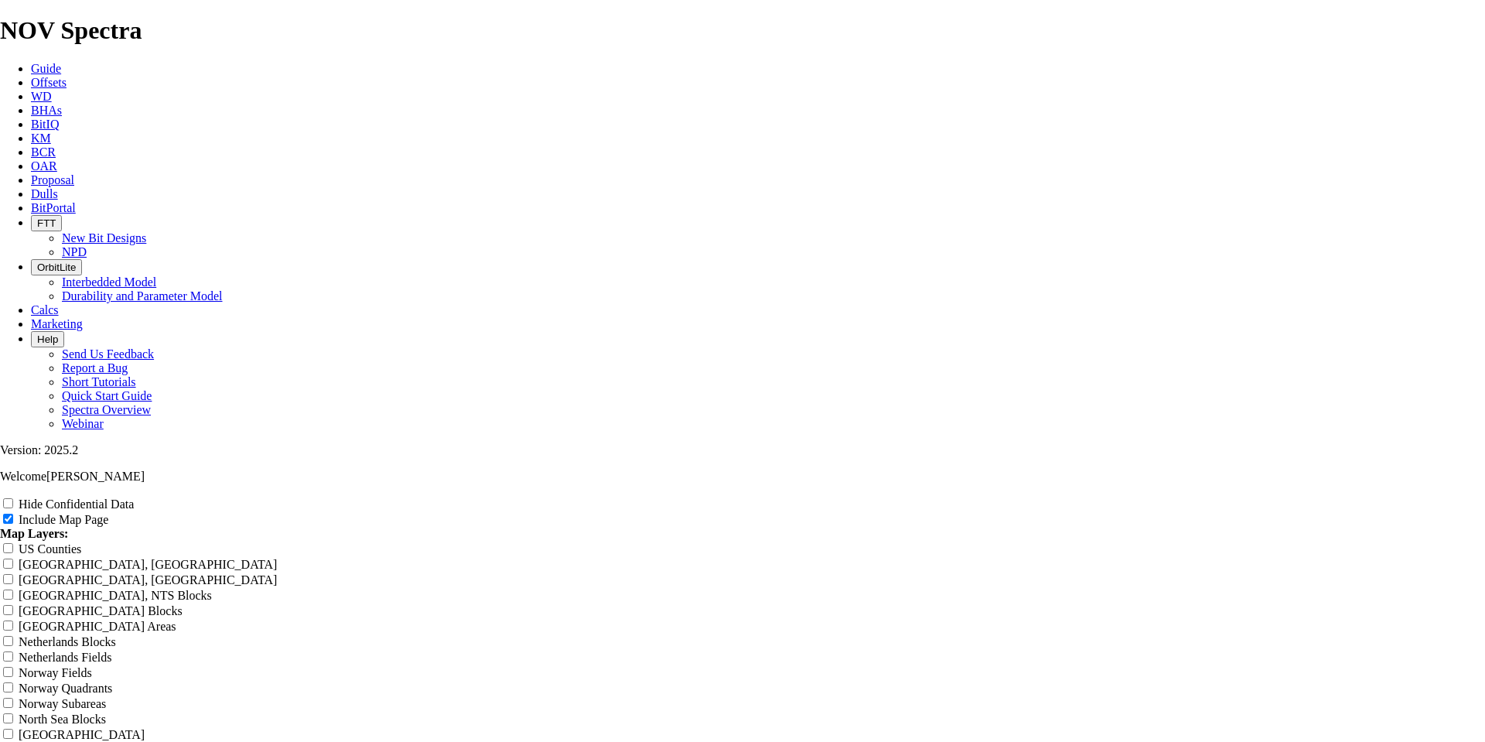
type input "Untit"
type input "Unti"
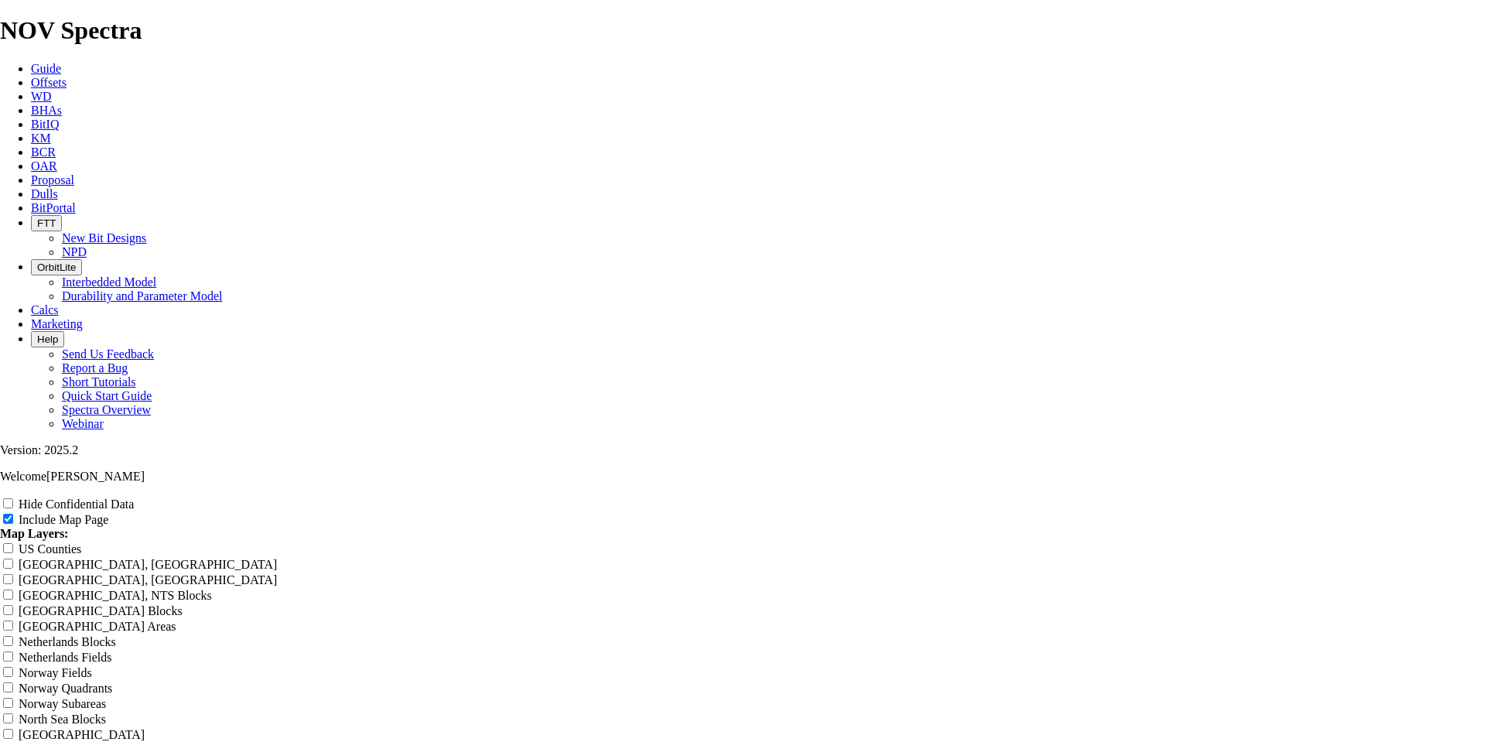
type input "Unti"
type input "Unt"
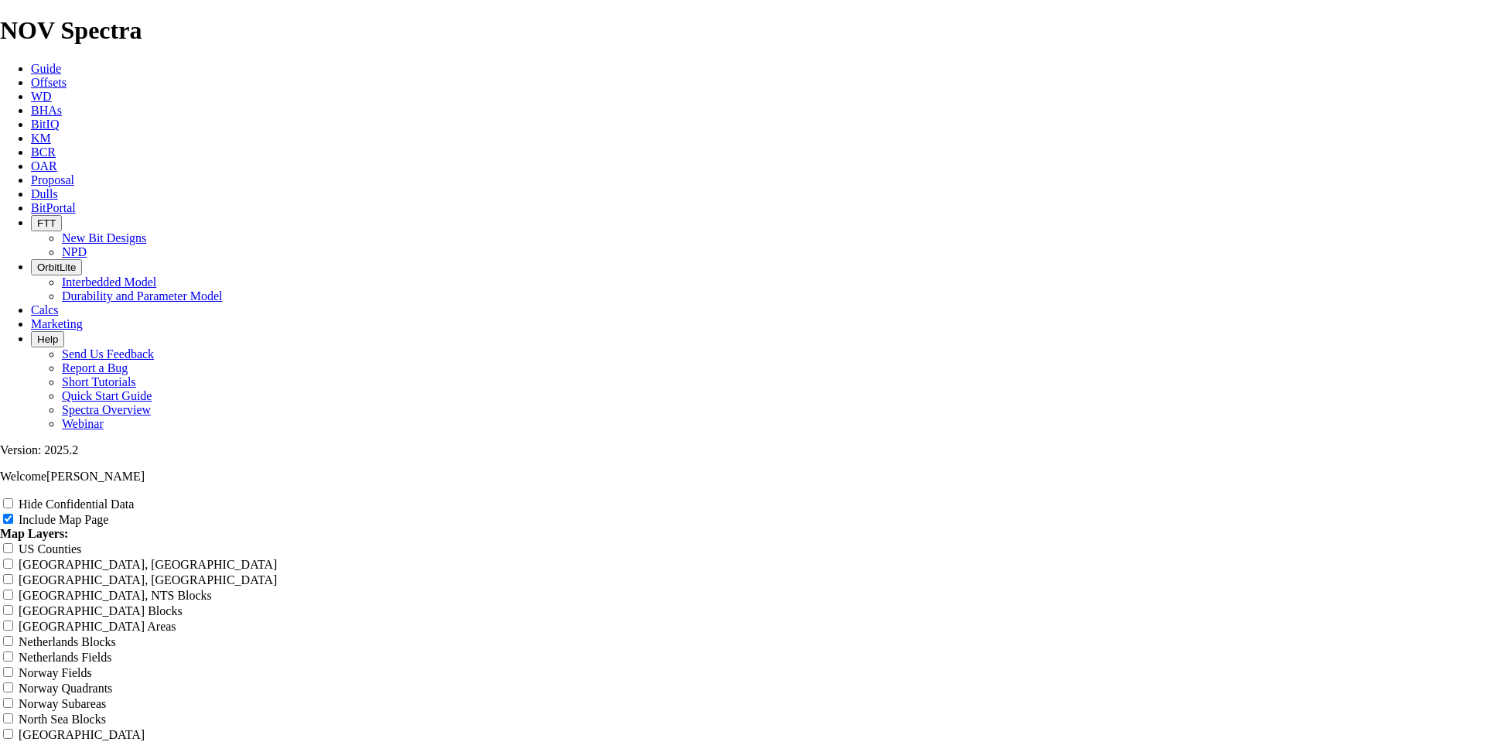
type input "Unt"
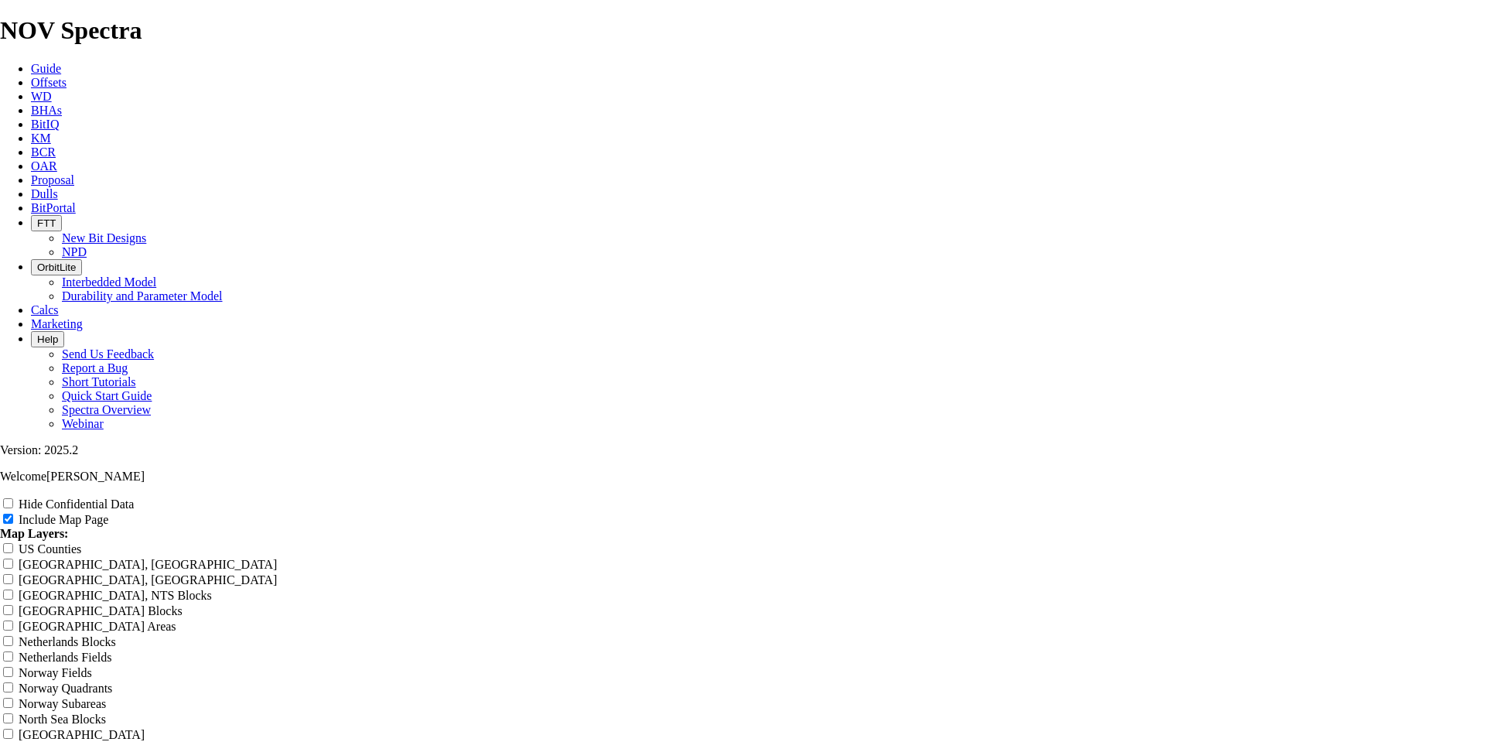
type input "Un"
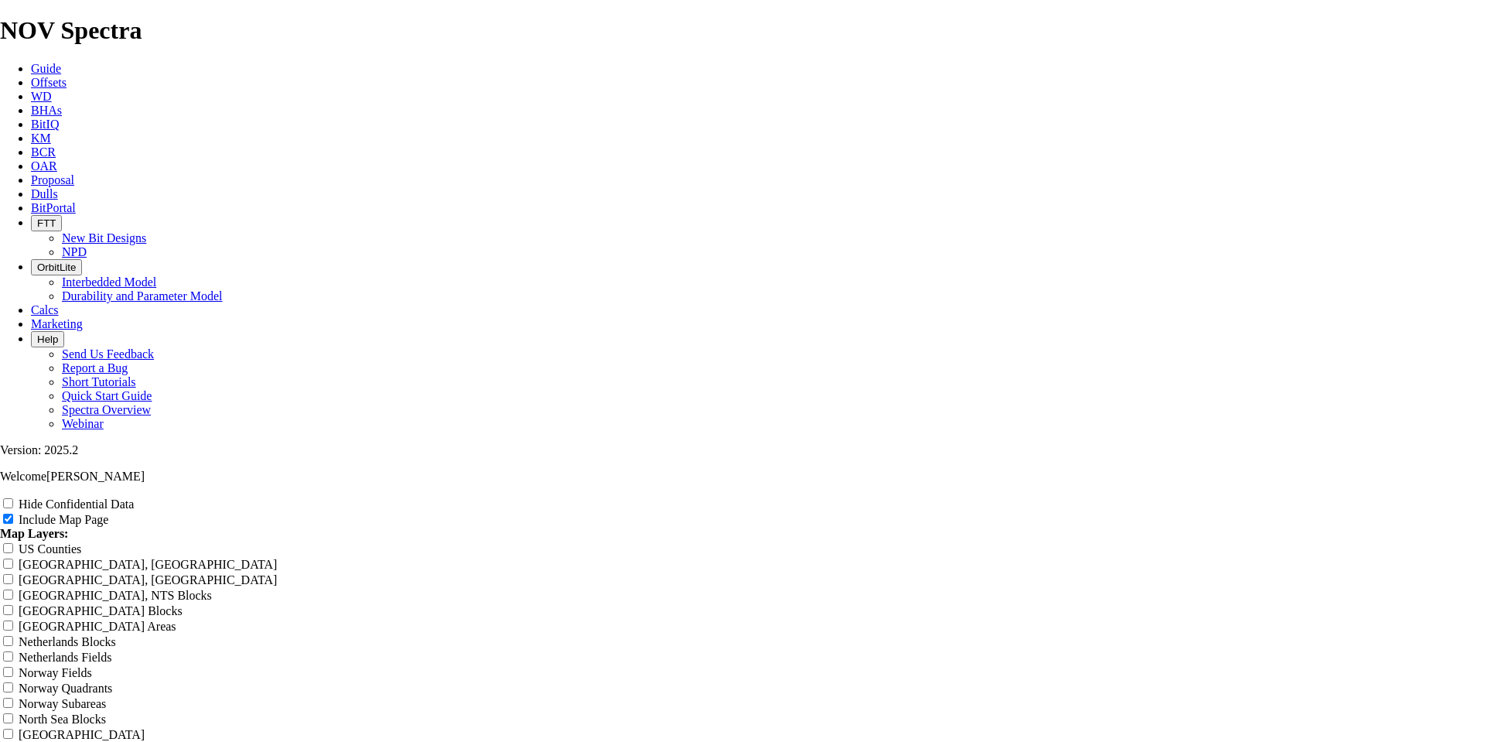
type input "Un"
type input "U"
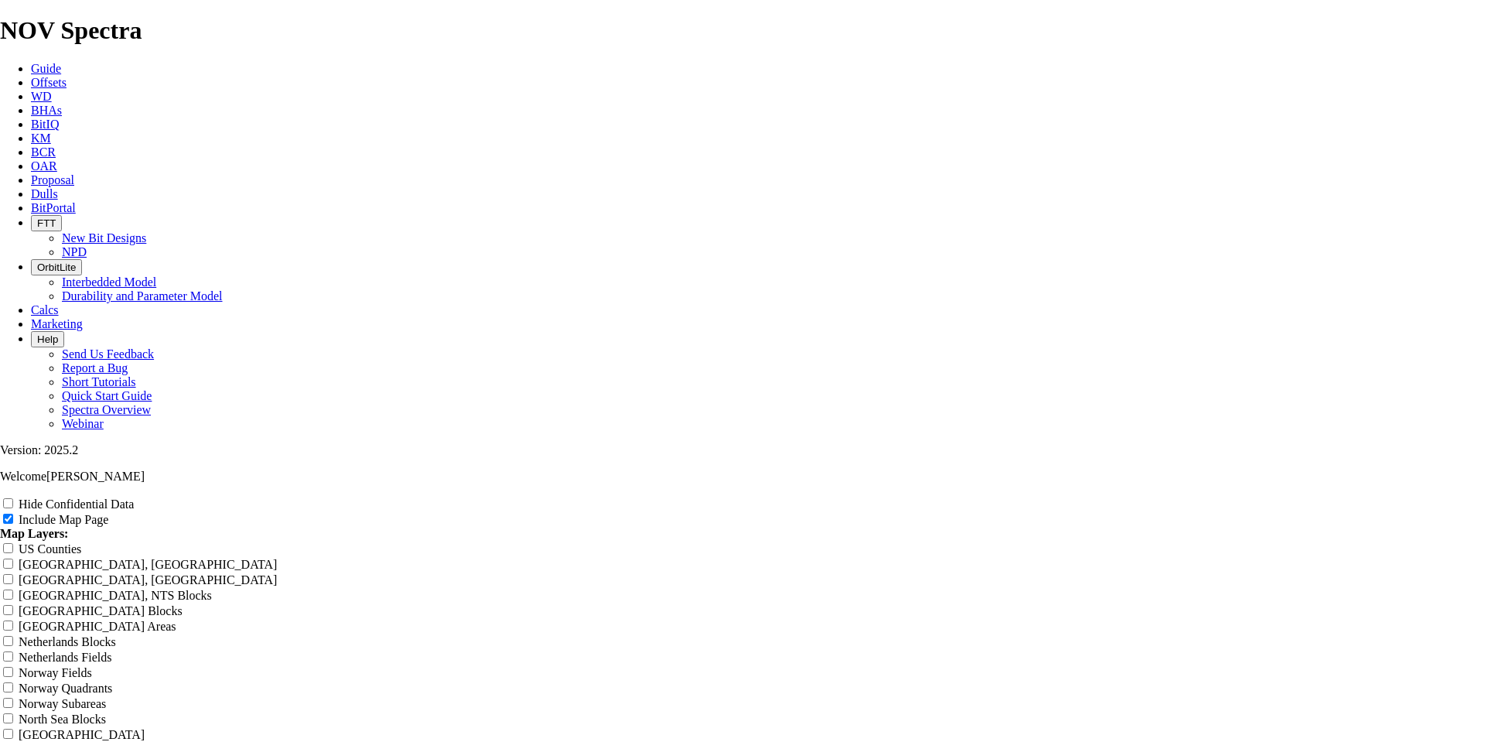
type input "U"
type input "1"
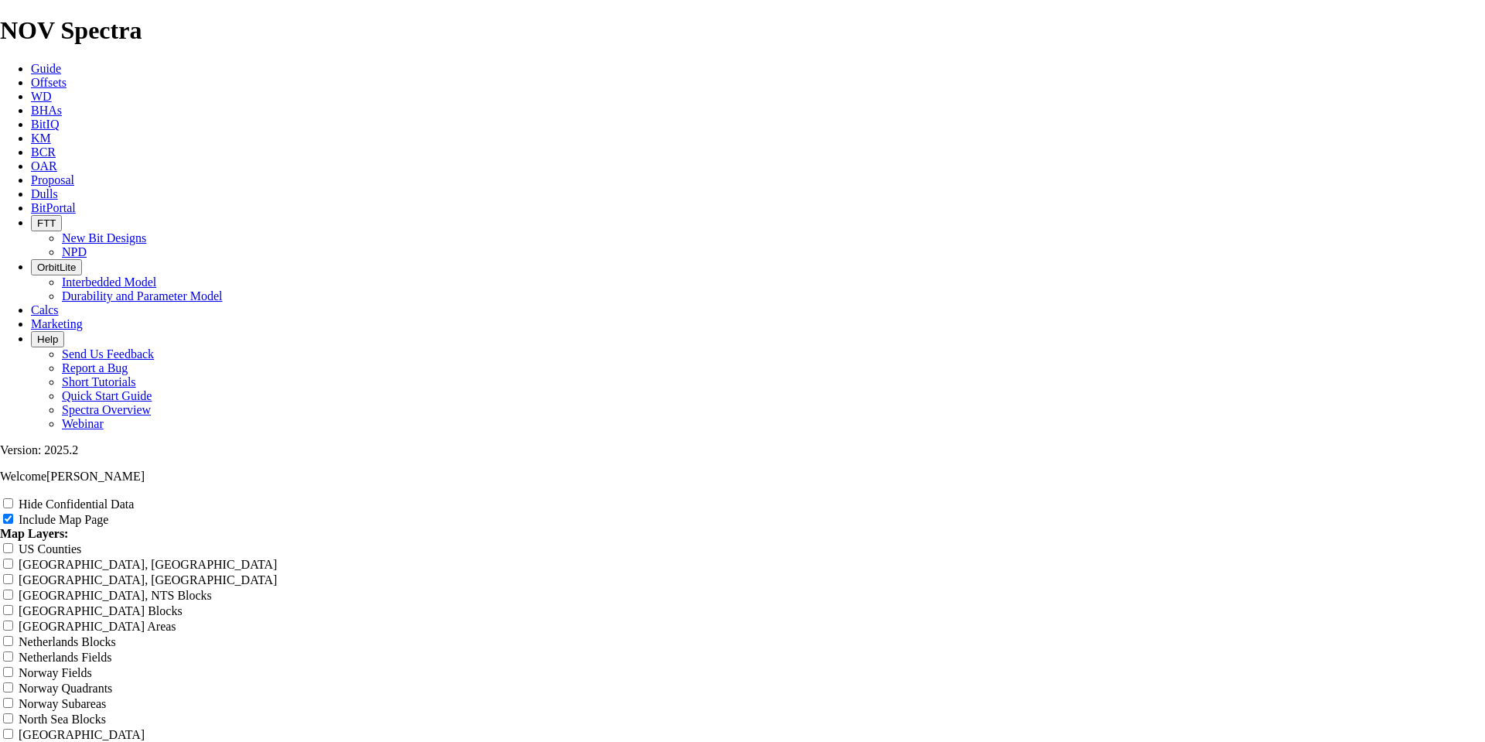
type input "1"
type input "13"
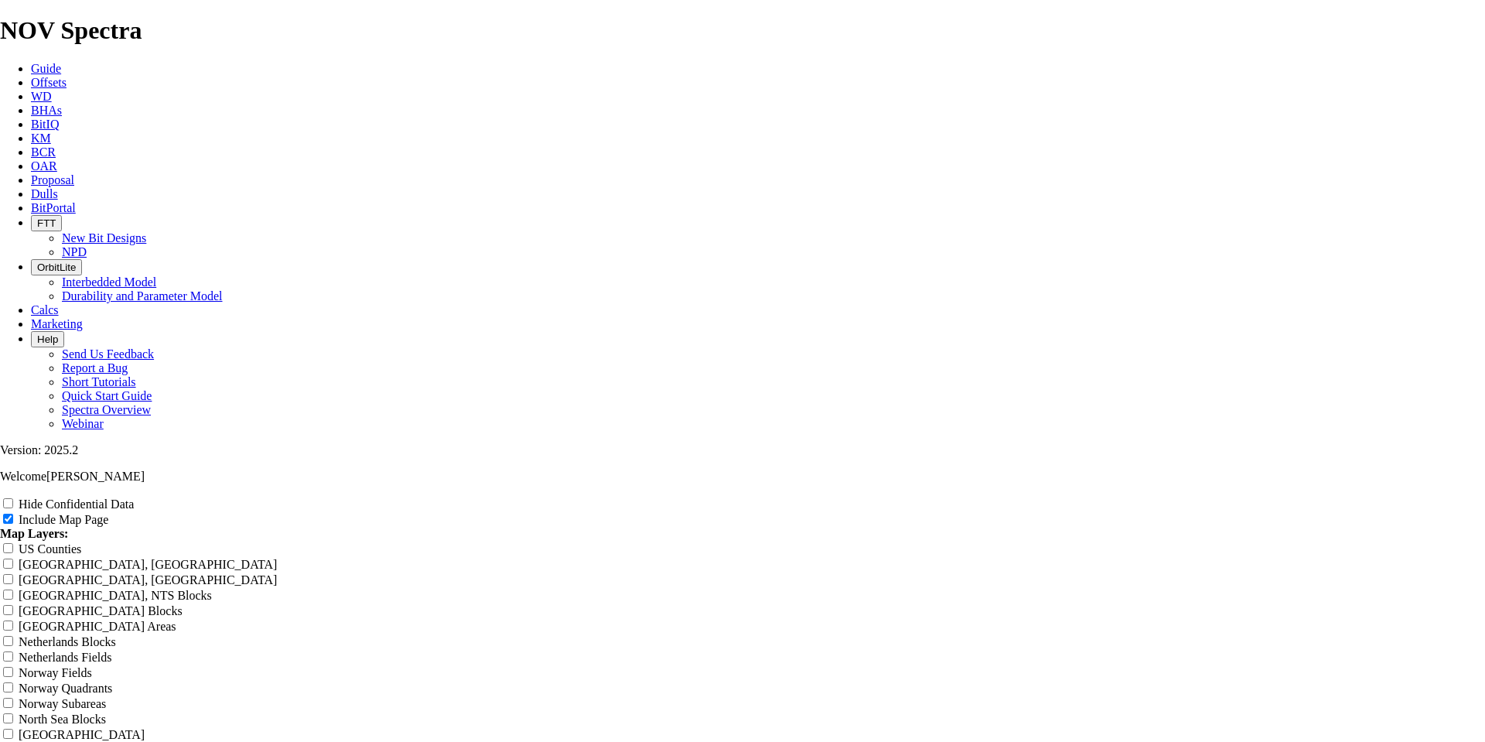
type input "13"
type input "13."
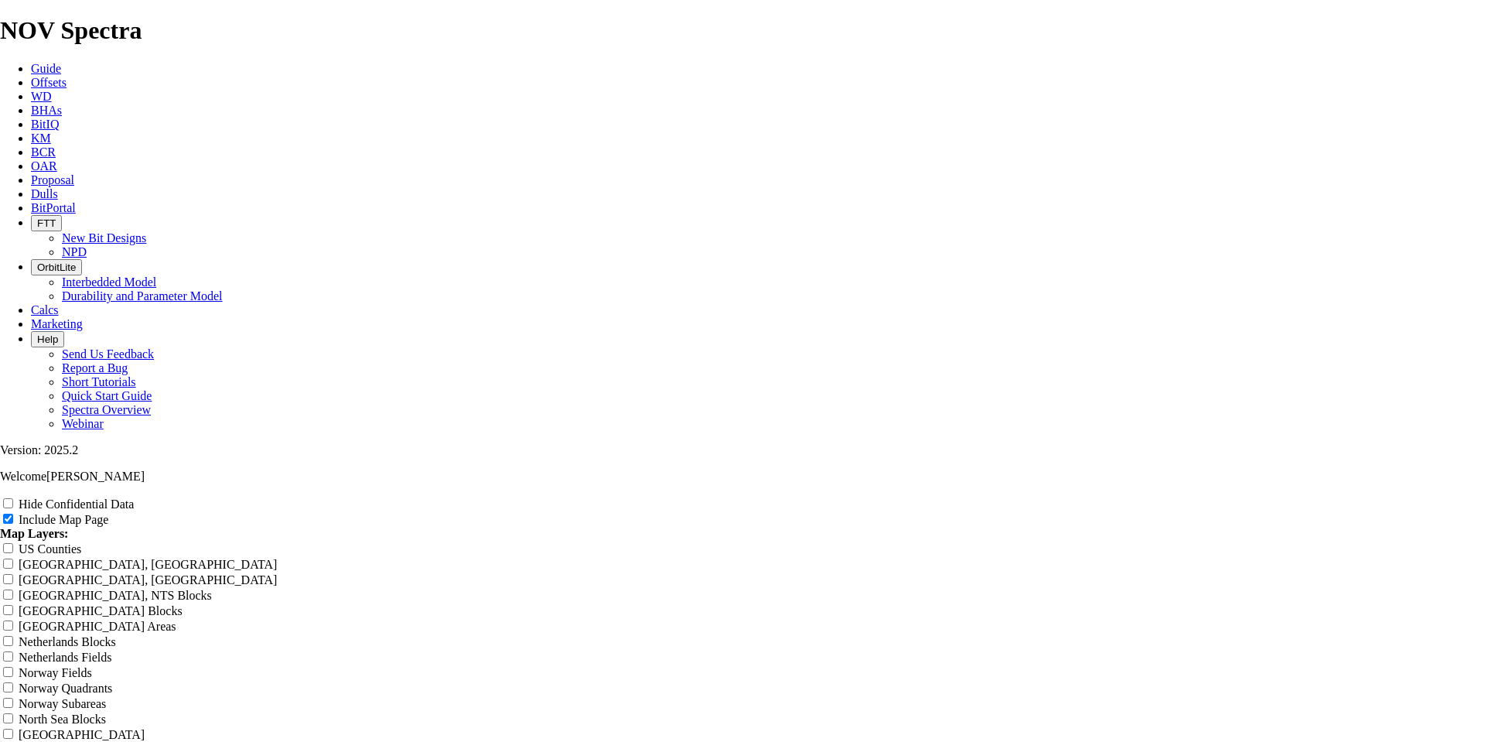
type input "13."
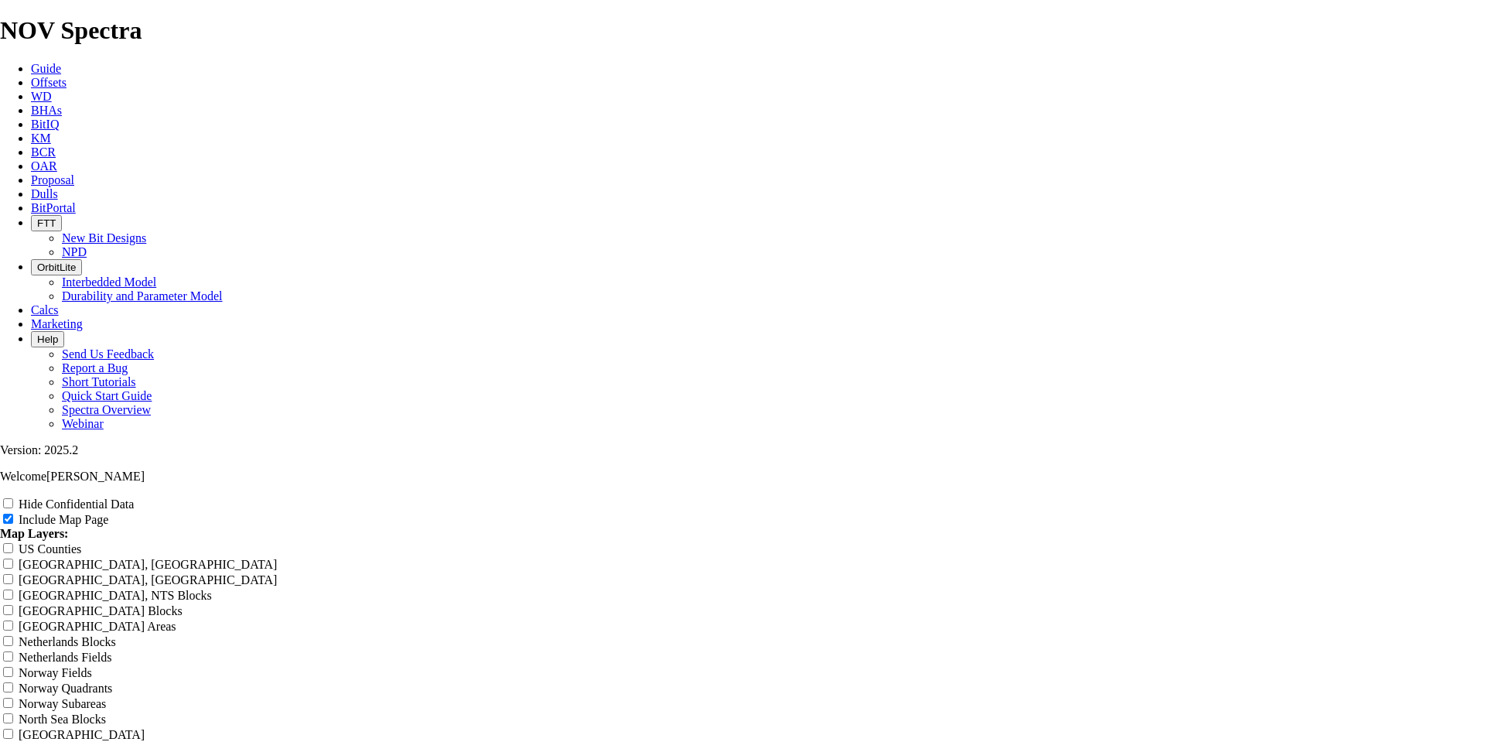
type input "13.5"
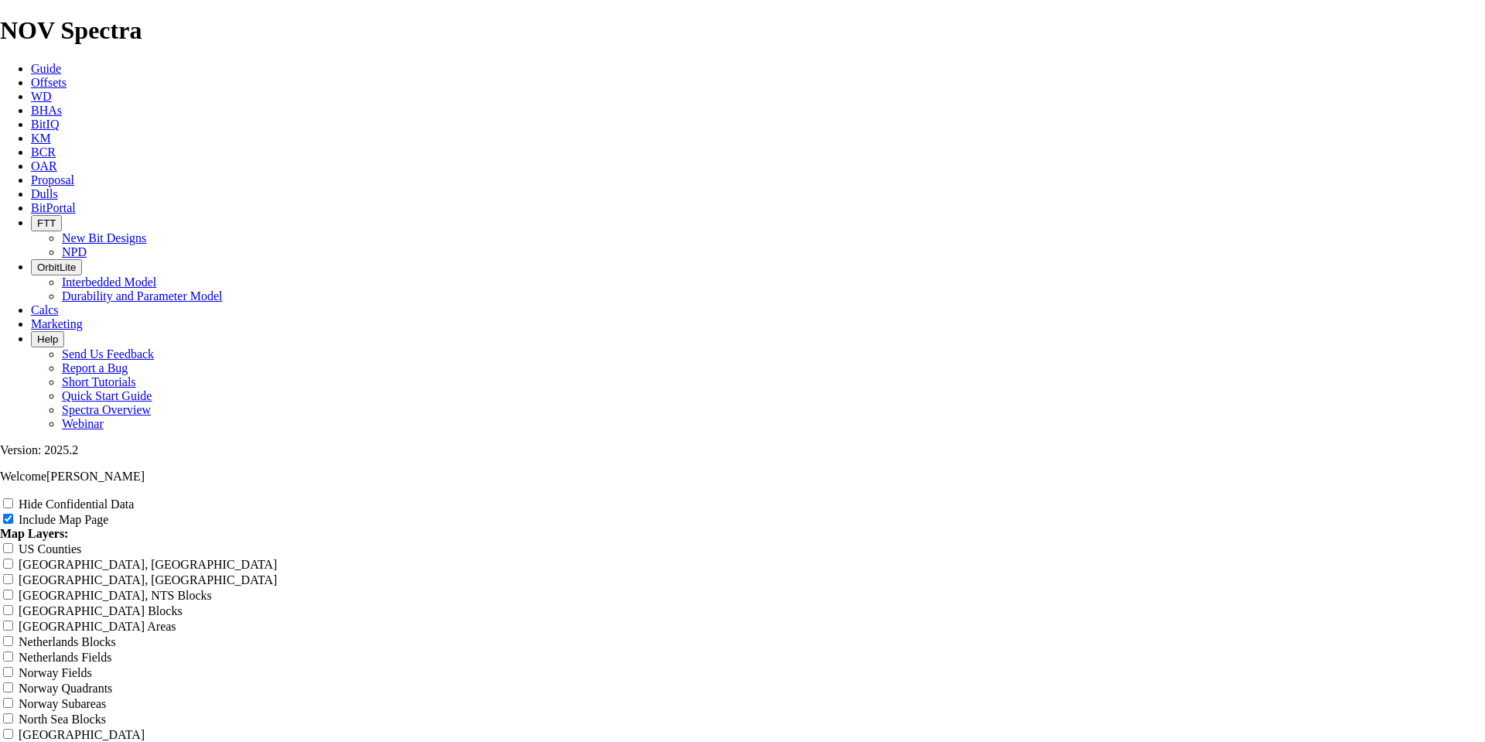
type input "13.5"
type input "13.5 E"
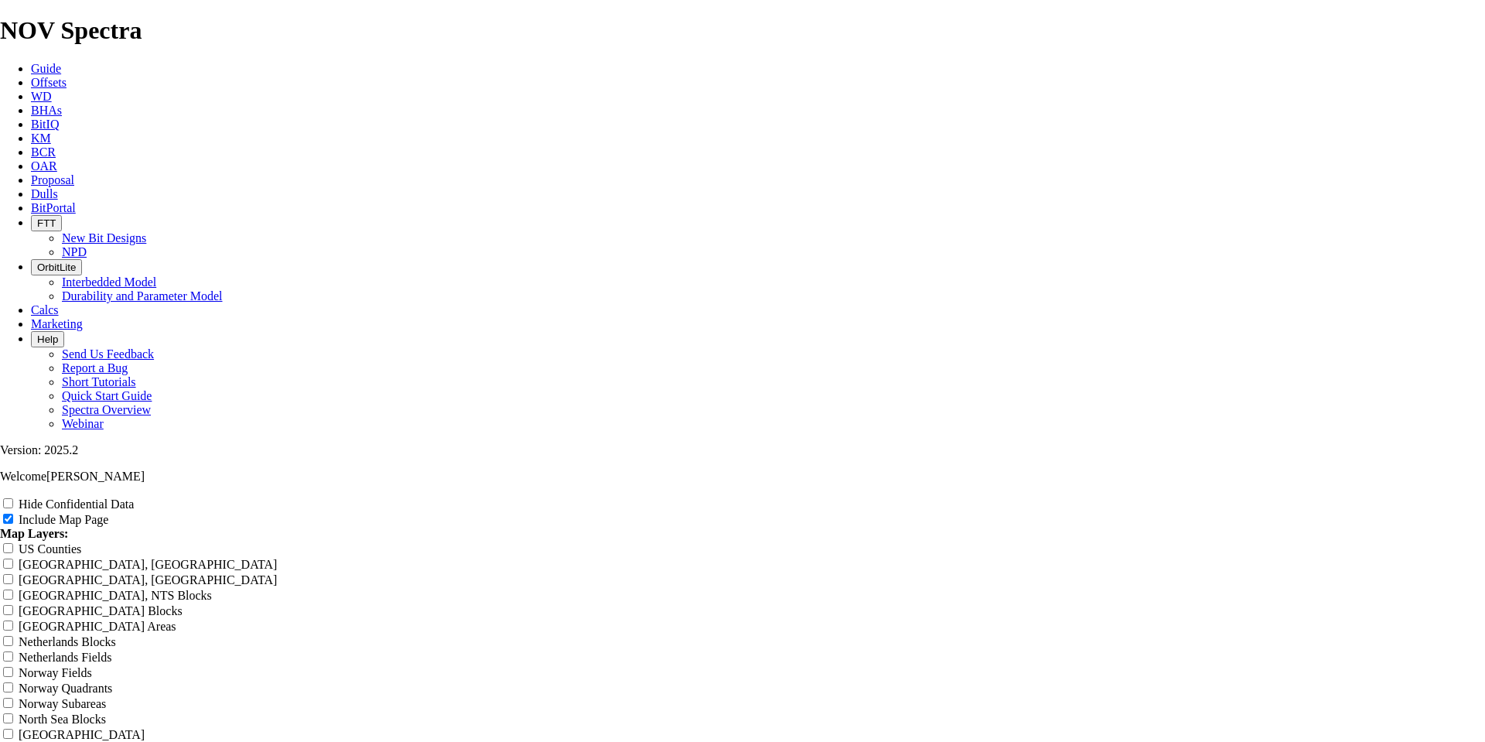
type input "13.5 E"
type input "13.5 El"
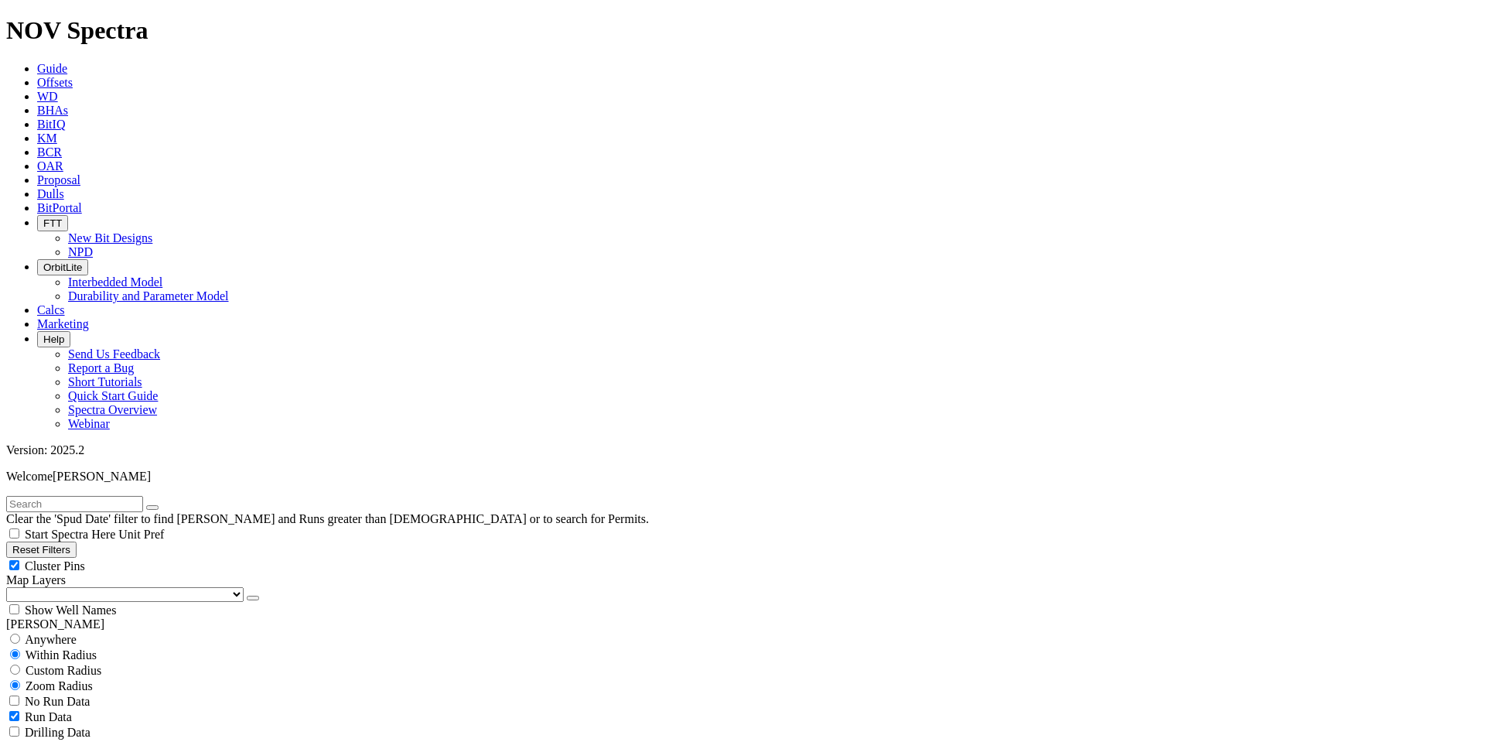
click at [77, 541] on button "Reset Filters" at bounding box center [41, 549] width 70 height 16
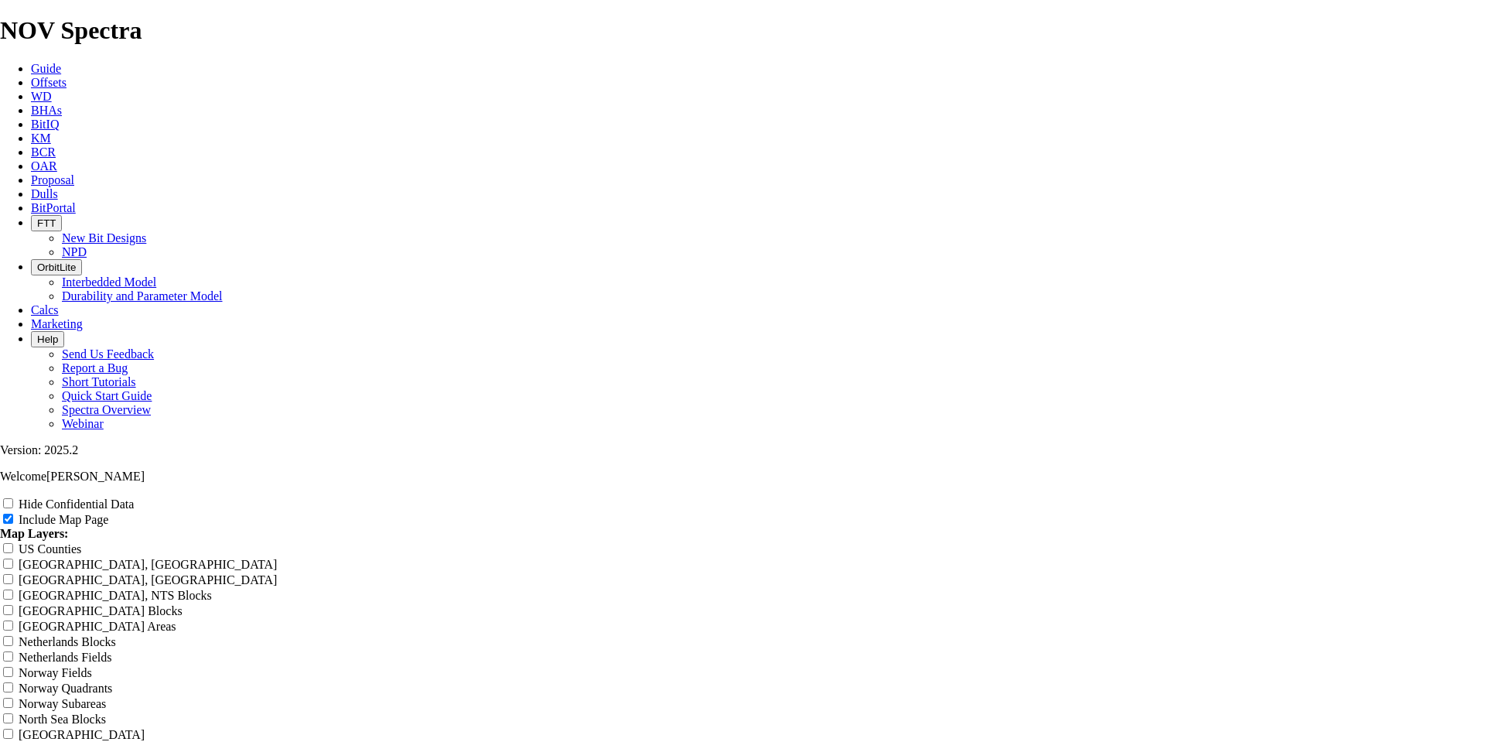
scroll to position [1820, 0]
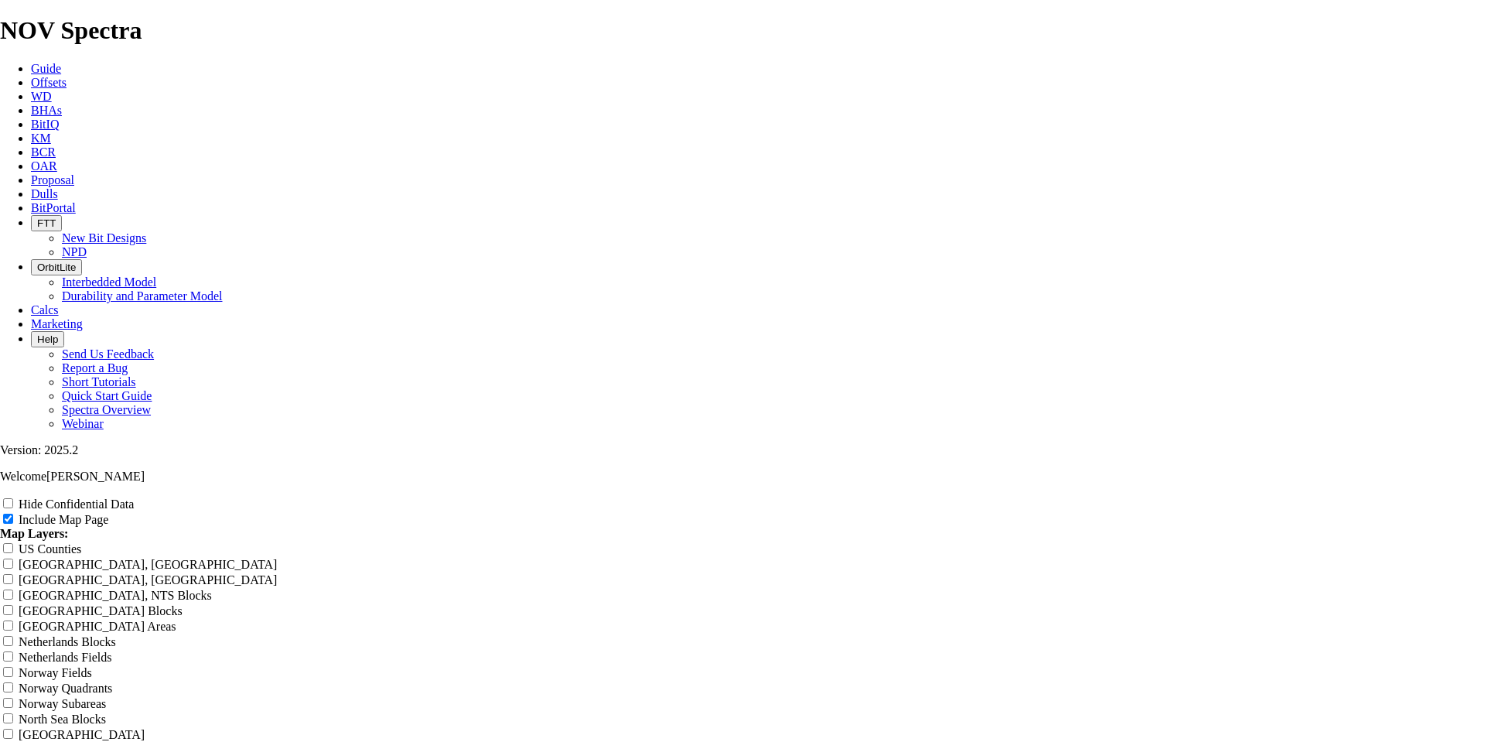
drag, startPoint x: 1455, startPoint y: 498, endPoint x: 888, endPoint y: 417, distance: 572.6
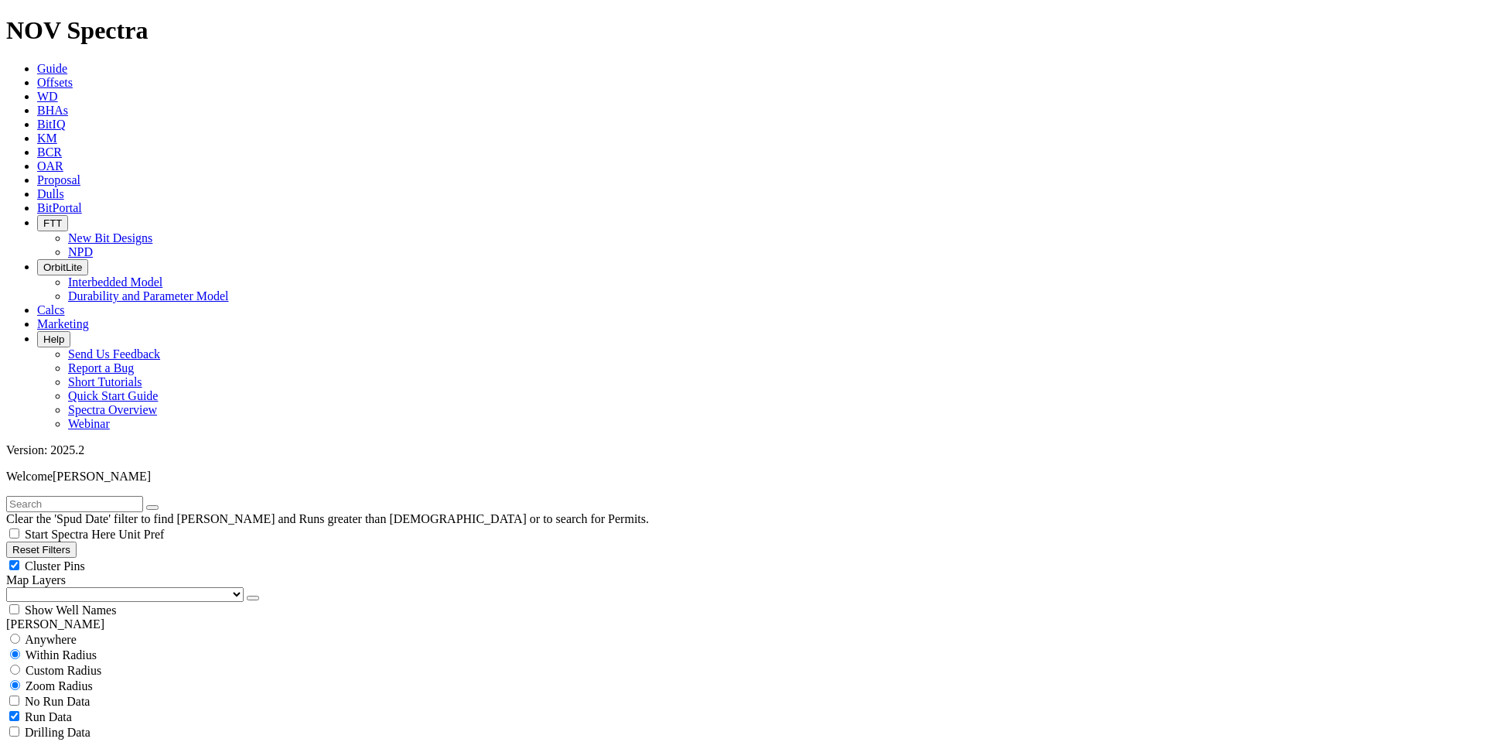
scroll to position [609, 0]
click at [65, 541] on button "Reset Filters" at bounding box center [41, 549] width 70 height 16
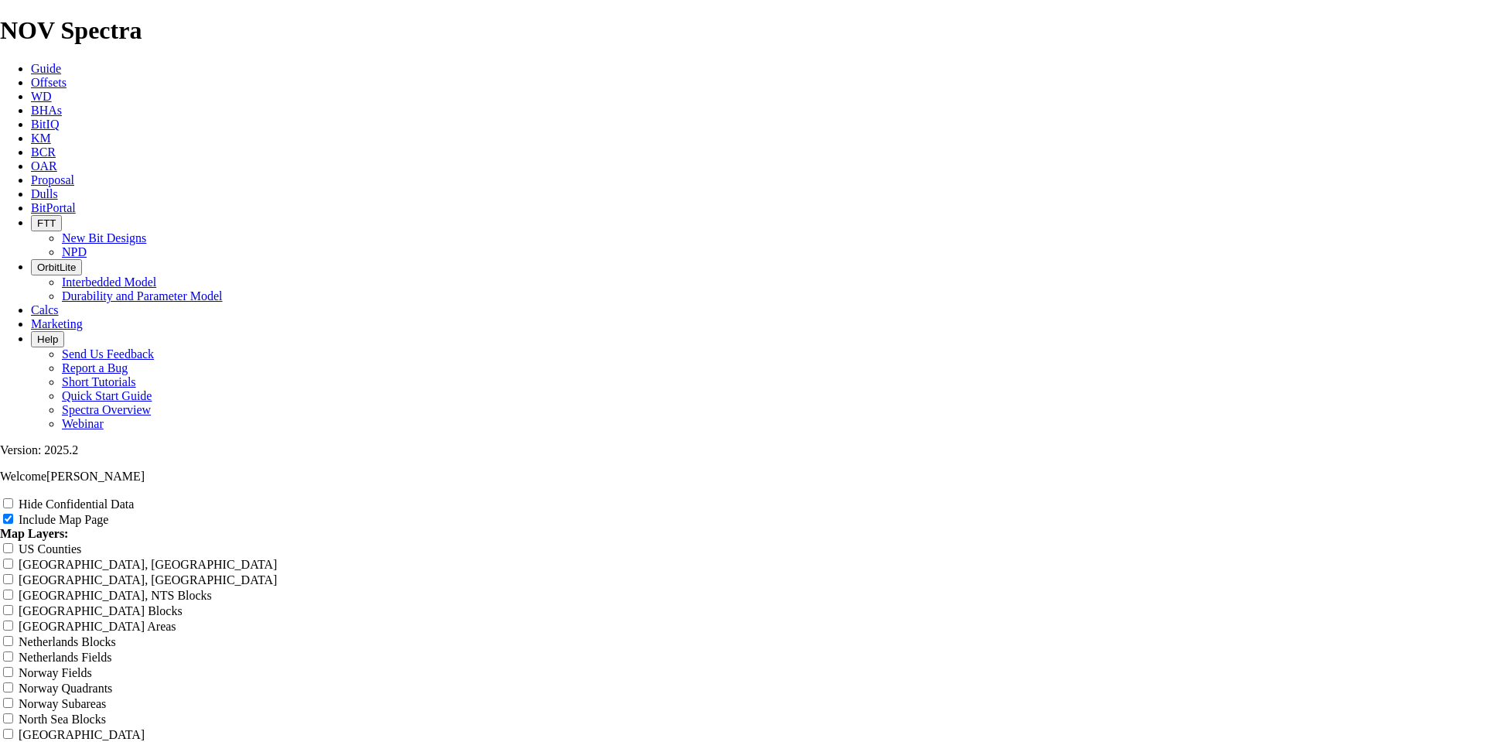
scroll to position [1936, 0]
